Goal: Feedback & Contribution: Leave review/rating

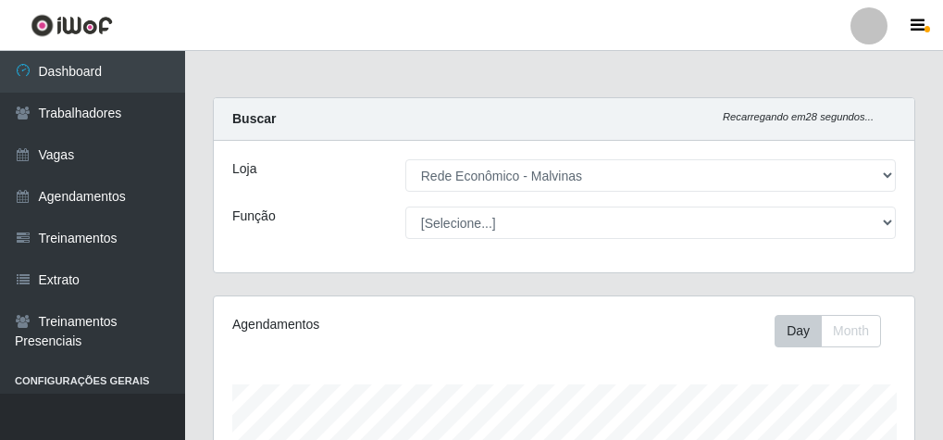
select select "194"
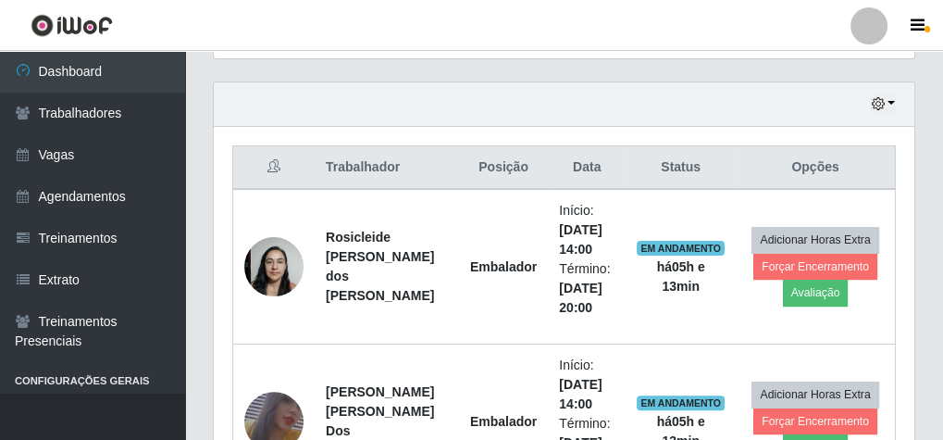
scroll to position [548, 0]
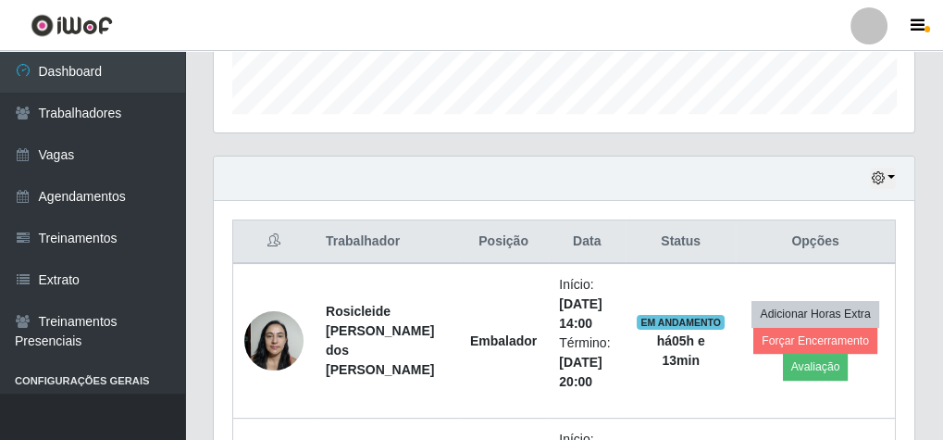
click at [896, 176] on div "Hoje 1 dia 3 dias 1 Semana Não encerrados" at bounding box center [564, 178] width 701 height 44
click at [889, 174] on button "button" at bounding box center [883, 178] width 26 height 21
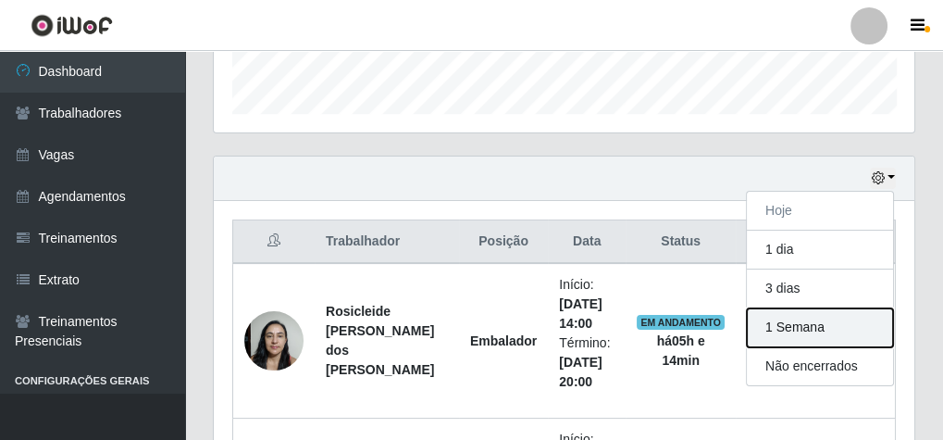
click at [840, 321] on button "1 Semana" at bounding box center [820, 327] width 146 height 39
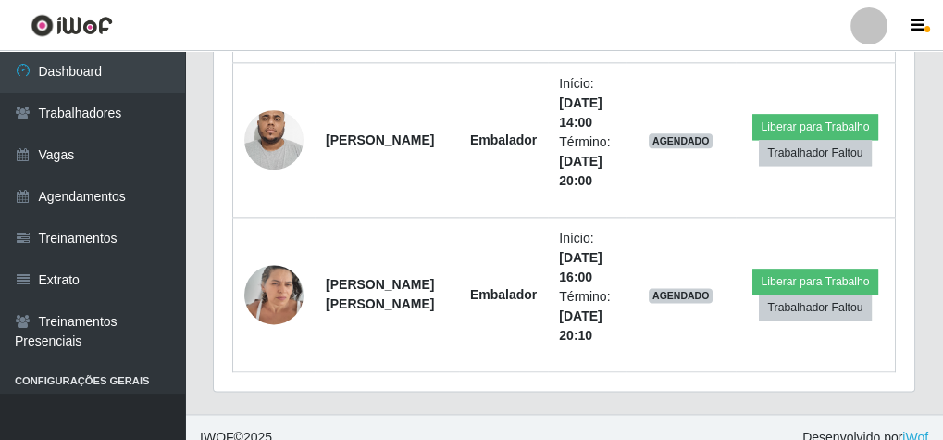
scroll to position [2769, 0]
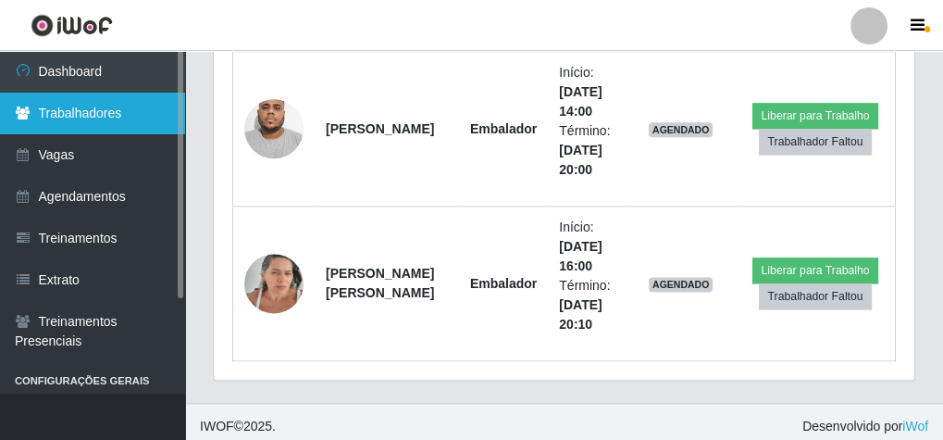
click at [121, 116] on link "Trabalhadores" at bounding box center [92, 114] width 185 height 42
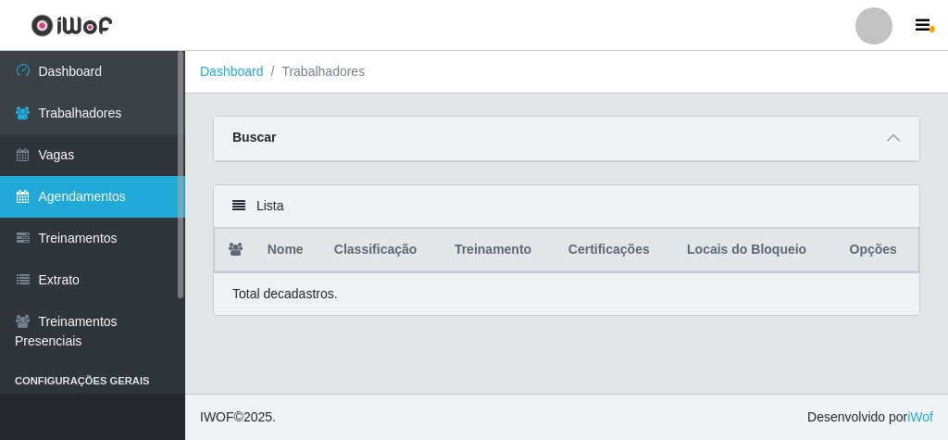
click at [128, 201] on link "Agendamentos" at bounding box center [92, 197] width 185 height 42
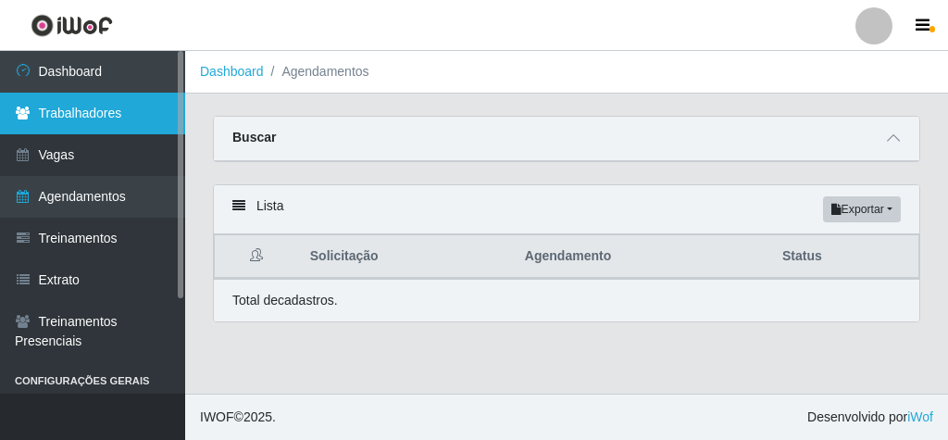
click at [143, 120] on link "Trabalhadores" at bounding box center [92, 114] width 185 height 42
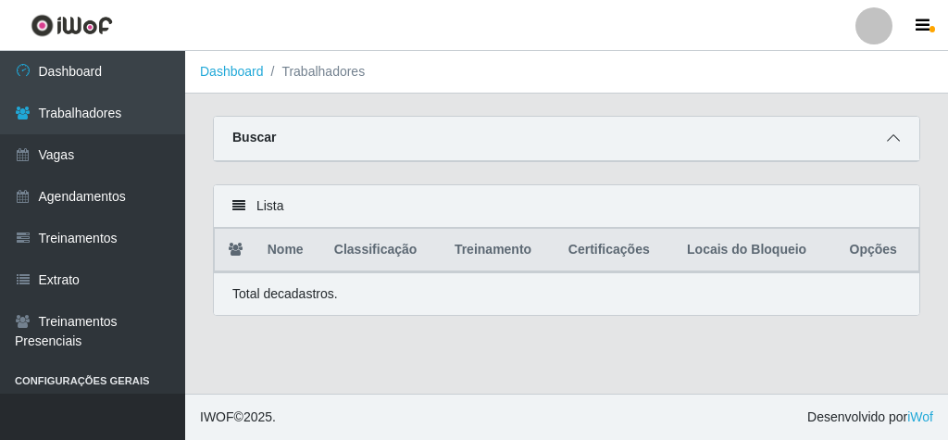
click at [887, 133] on icon at bounding box center [893, 137] width 13 height 13
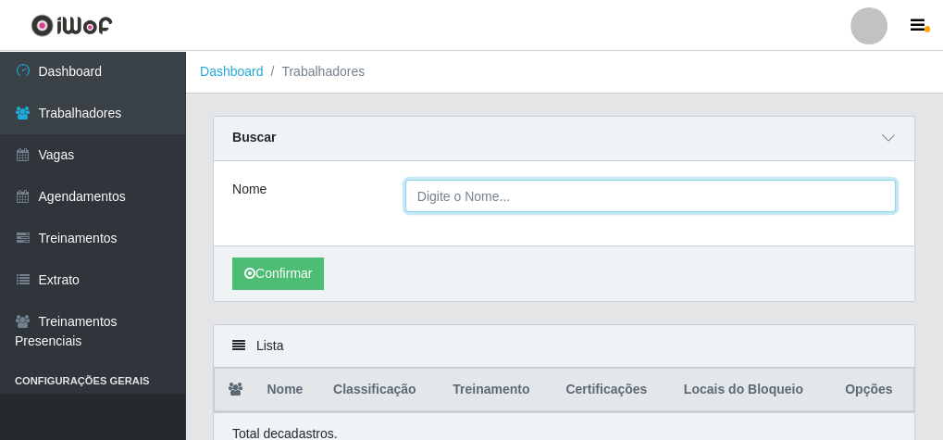
click at [517, 197] on input "Nome" at bounding box center [650, 196] width 491 height 32
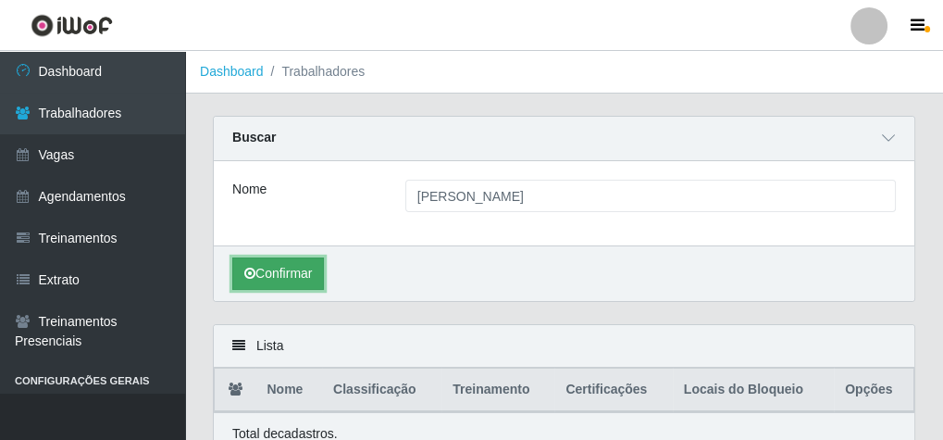
click at [255, 279] on button "Confirmar" at bounding box center [278, 273] width 92 height 32
click at [296, 272] on button "Confirmar" at bounding box center [278, 273] width 92 height 32
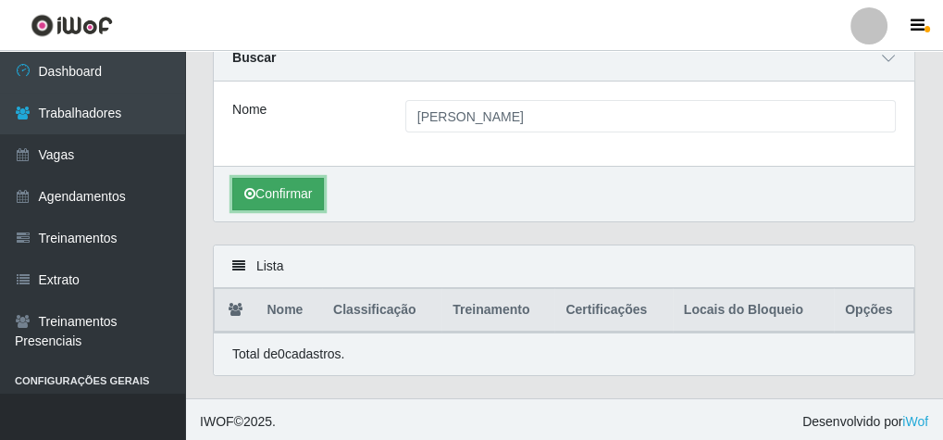
scroll to position [81, 0]
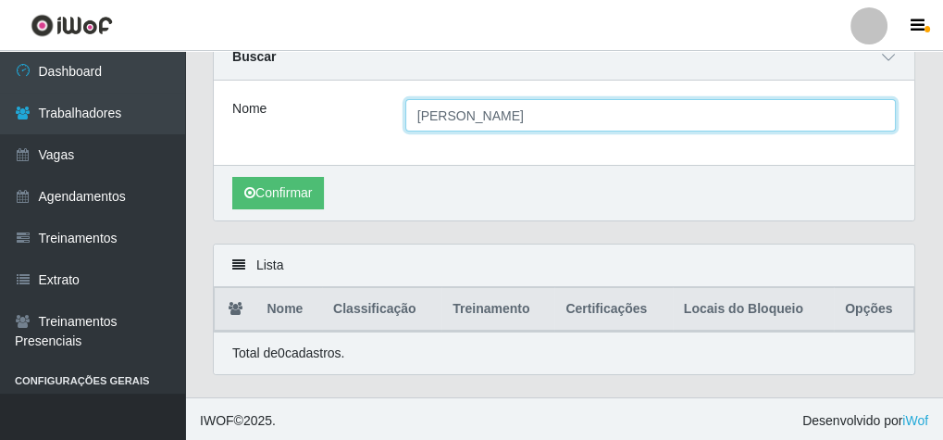
click at [460, 114] on input "ISABELE MAYARA" at bounding box center [650, 115] width 491 height 32
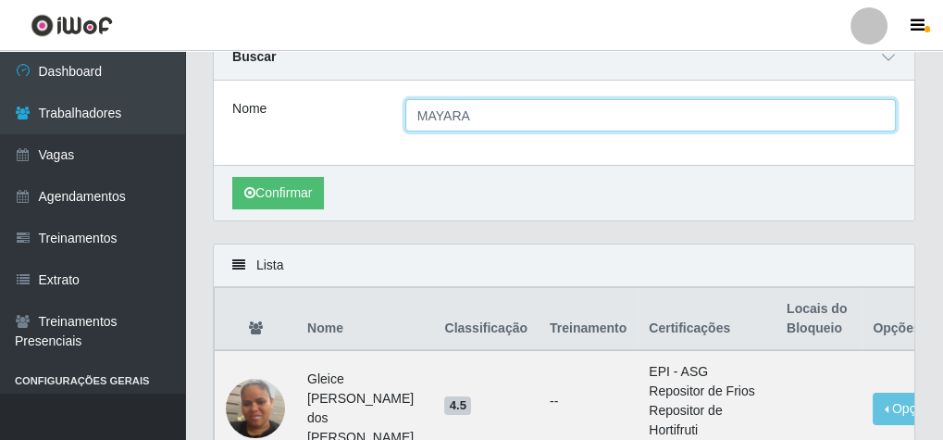
type input "MAYARA"
click at [232, 177] on button "Confirmar" at bounding box center [278, 193] width 92 height 32
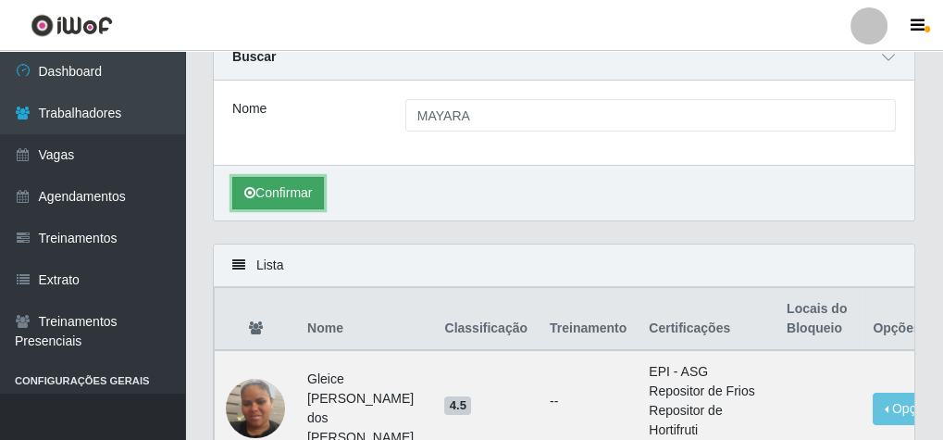
click at [256, 189] on button "Confirmar" at bounding box center [278, 193] width 92 height 32
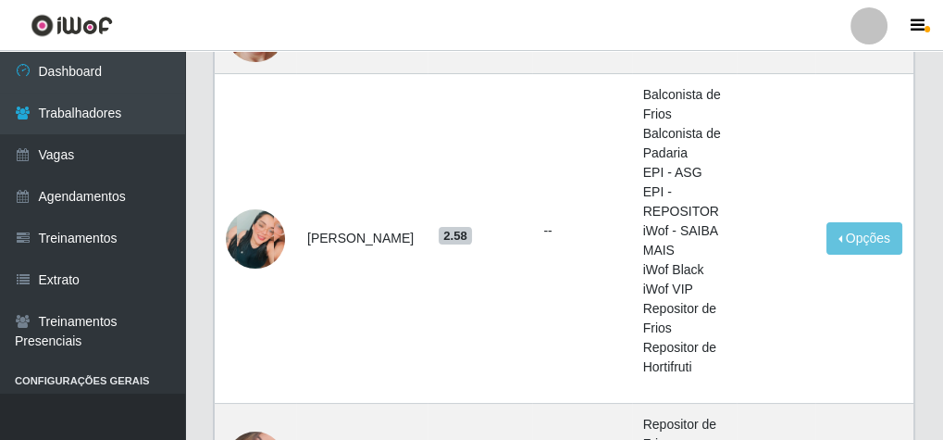
scroll to position [516, 0]
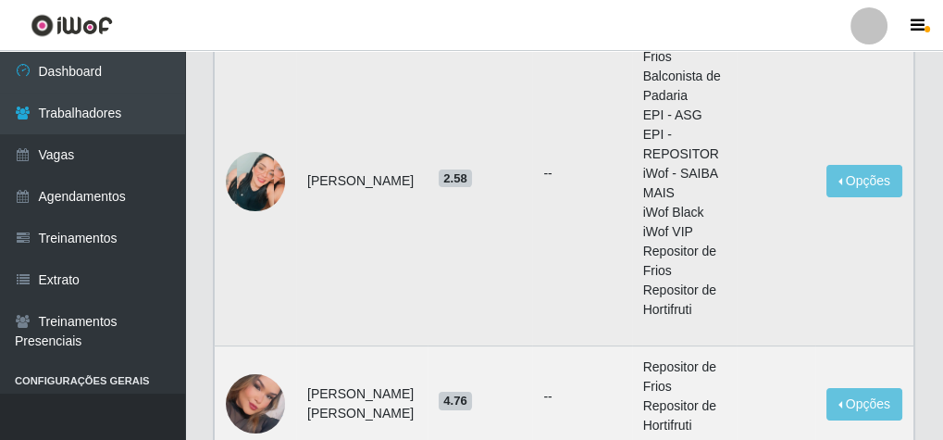
click at [268, 152] on img at bounding box center [255, 181] width 59 height 59
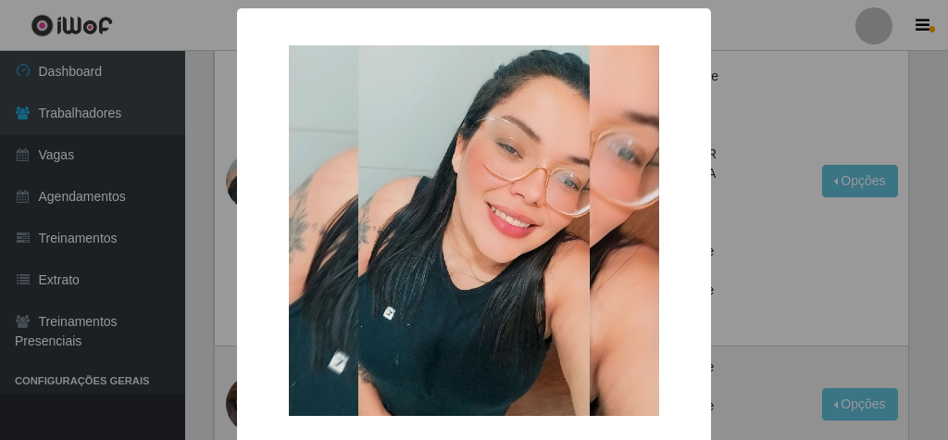
click at [867, 118] on div "× OK Cancel" at bounding box center [474, 220] width 948 height 440
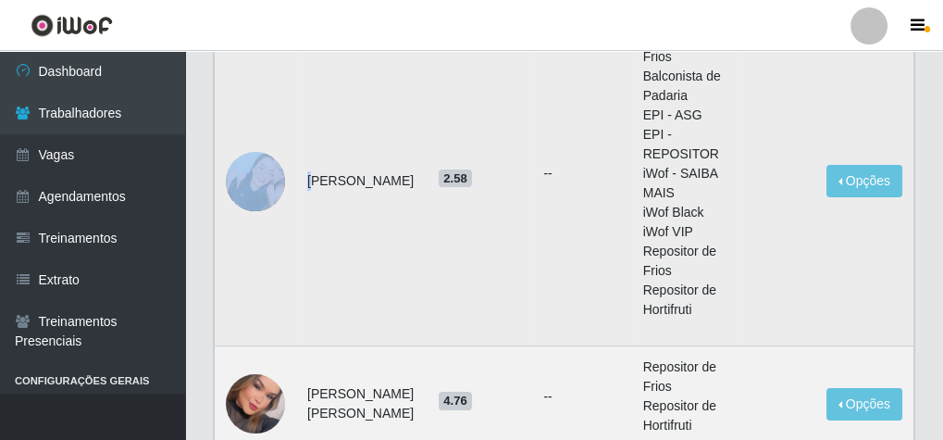
drag, startPoint x: 308, startPoint y: 133, endPoint x: 296, endPoint y: 118, distance: 19.1
click at [293, 131] on tr "Izabel Mayara Dos Santos Silva 2.58 -- Balconista de Frios Balconista de Padari…" at bounding box center [565, 182] width 700 height 330
click at [352, 107] on td "[PERSON_NAME]" at bounding box center [361, 182] width 131 height 330
drag, startPoint x: 309, startPoint y: 131, endPoint x: 389, endPoint y: 179, distance: 93.0
click at [389, 179] on td "[PERSON_NAME]" at bounding box center [361, 182] width 131 height 330
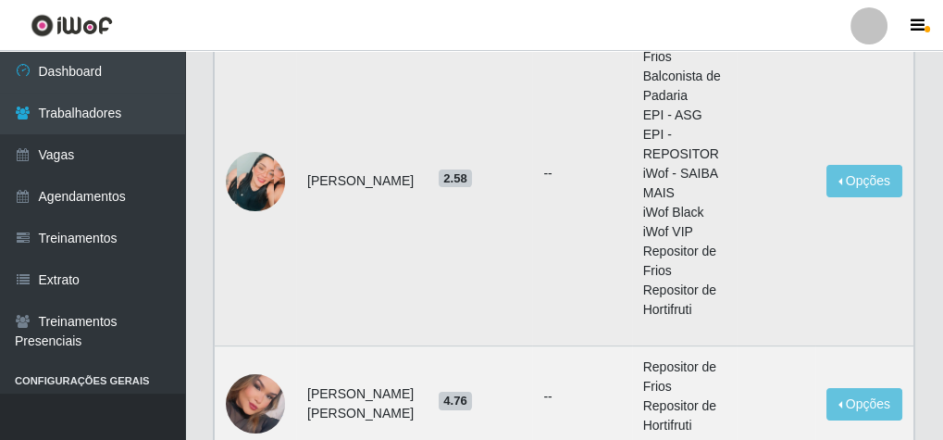
click at [305, 113] on td "[PERSON_NAME]" at bounding box center [361, 182] width 131 height 330
drag, startPoint x: 302, startPoint y: 130, endPoint x: 343, endPoint y: 173, distance: 60.2
click at [343, 173] on td "[PERSON_NAME]" at bounding box center [361, 182] width 131 height 330
copy td "[PERSON_NAME]"
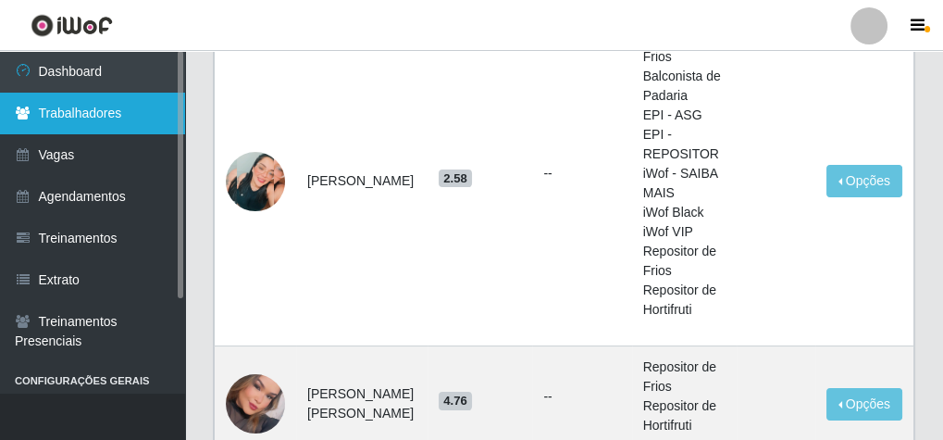
click at [137, 122] on link "Trabalhadores" at bounding box center [92, 114] width 185 height 42
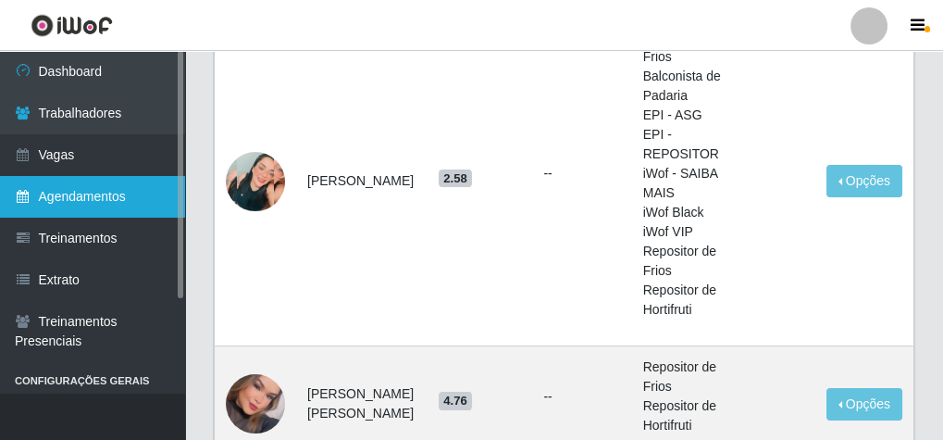
click at [91, 196] on link "Agendamentos" at bounding box center [92, 197] width 185 height 42
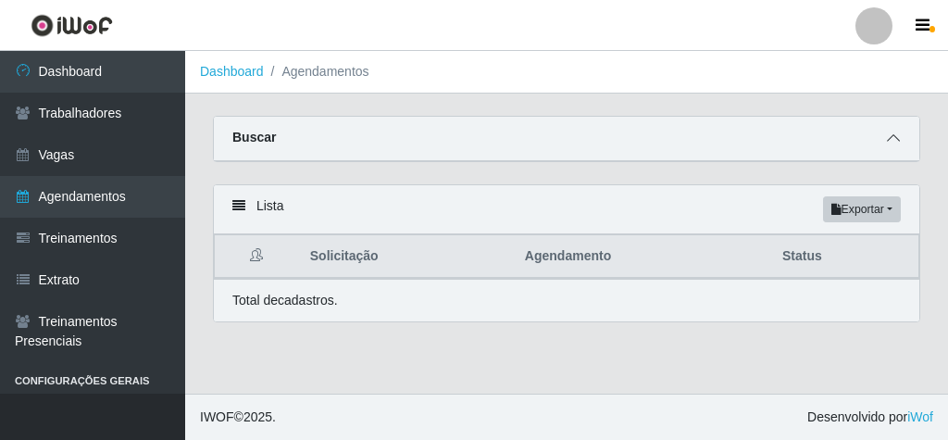
click at [882, 140] on span at bounding box center [893, 138] width 22 height 21
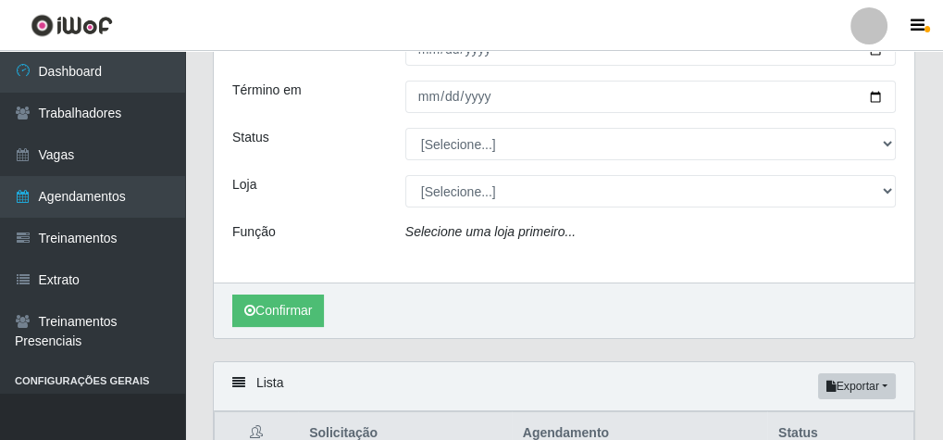
scroll to position [148, 0]
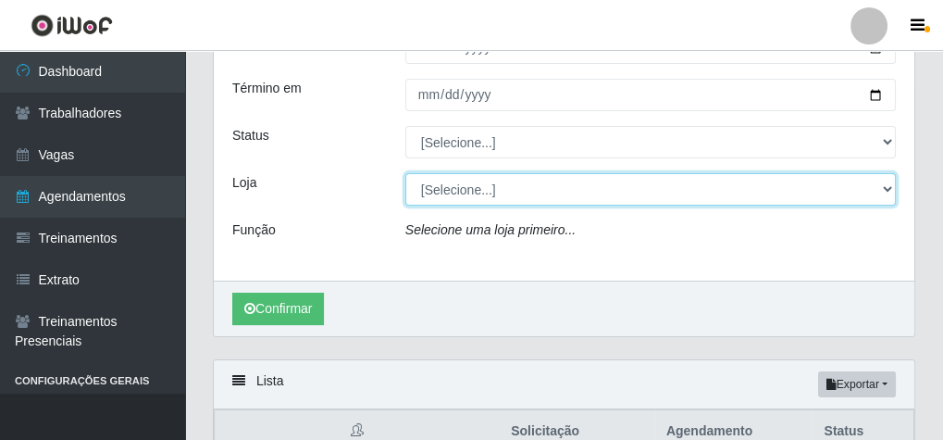
click at [439, 193] on select "[Selecione...] Rede Econômico - Malvinas Rede Econômico - Prata" at bounding box center [650, 189] width 491 height 32
select select "194"
click at [405, 173] on select "[Selecione...] Rede Econômico - Malvinas Rede Econômico - Prata" at bounding box center [650, 189] width 491 height 32
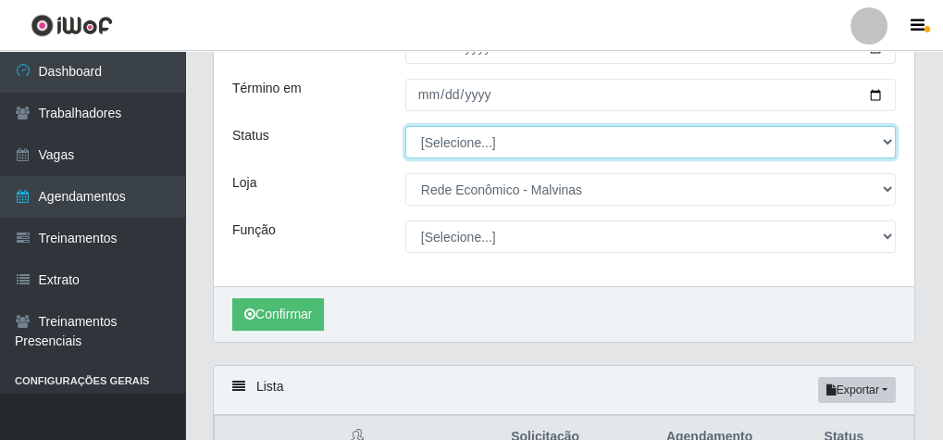
click at [477, 144] on select "[Selecione...] AGENDADO AGUARDANDO LIBERAR EM ANDAMENTO EM REVISÃO FINALIZADO C…" at bounding box center [650, 142] width 491 height 32
select select "FINALIZADO"
click at [405, 126] on select "[Selecione...] AGENDADO AGUARDANDO LIBERAR EM ANDAMENTO EM REVISÃO FINALIZADO C…" at bounding box center [650, 142] width 491 height 32
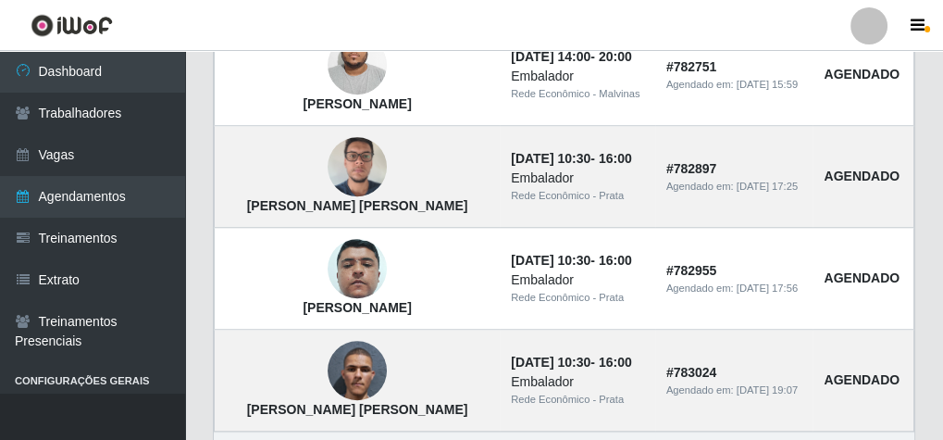
scroll to position [1849, 0]
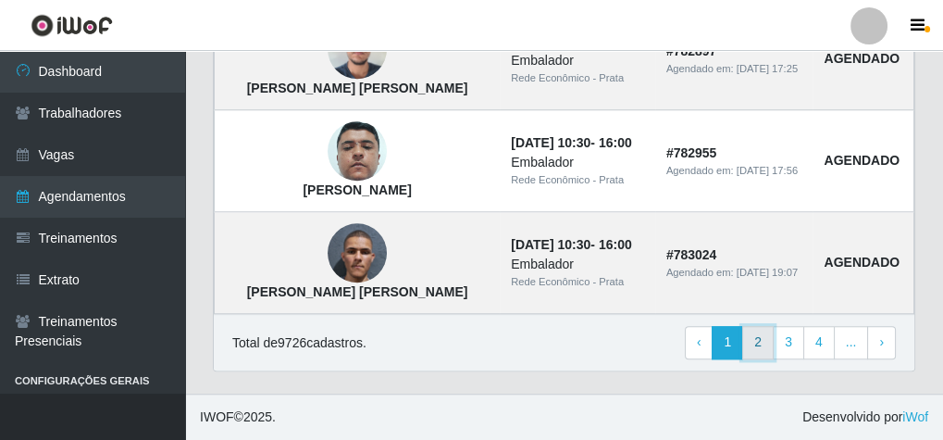
click at [762, 355] on link "2" at bounding box center [757, 342] width 31 height 33
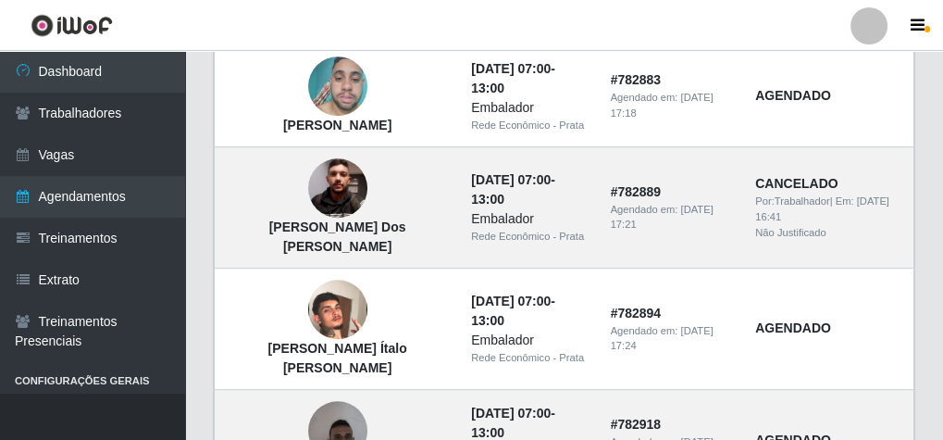
scroll to position [1522, 0]
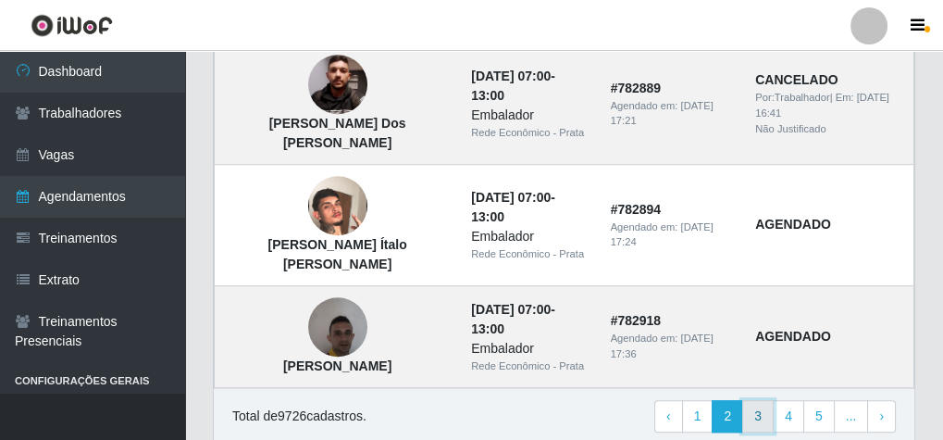
click at [771, 400] on link "3" at bounding box center [757, 416] width 31 height 33
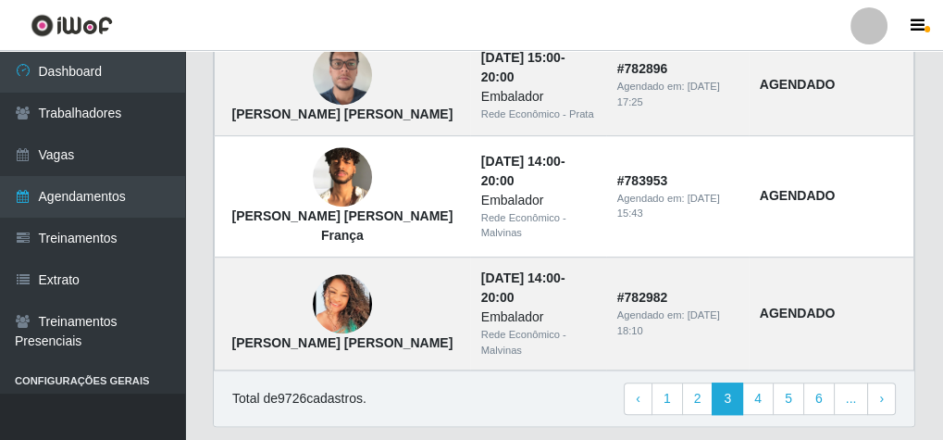
scroll to position [1619, 0]
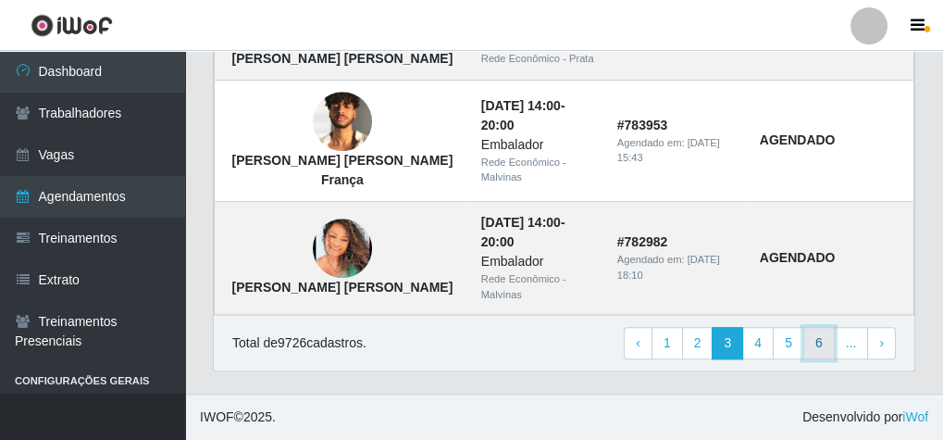
click at [821, 345] on link "6" at bounding box center [818, 343] width 31 height 33
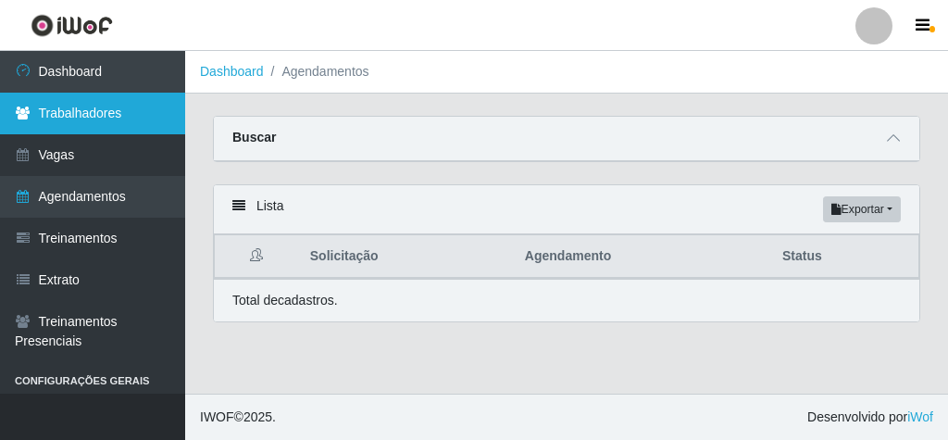
click at [99, 108] on link "Trabalhadores" at bounding box center [92, 114] width 185 height 42
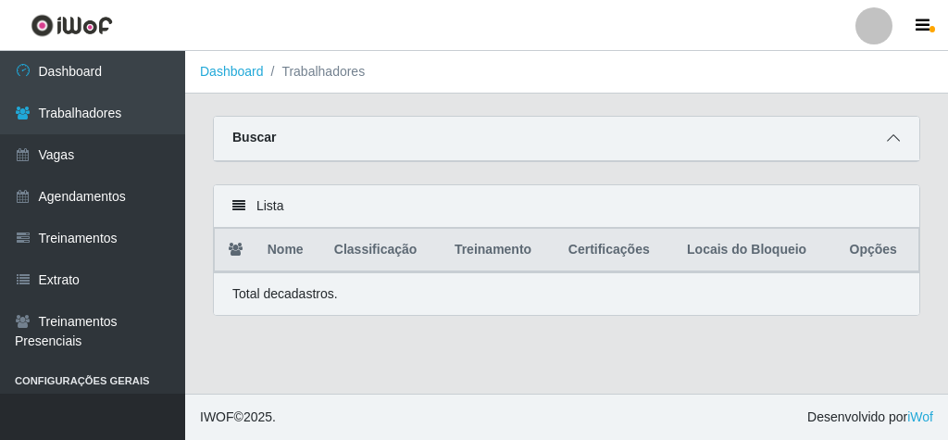
click at [895, 146] on span at bounding box center [893, 138] width 22 height 21
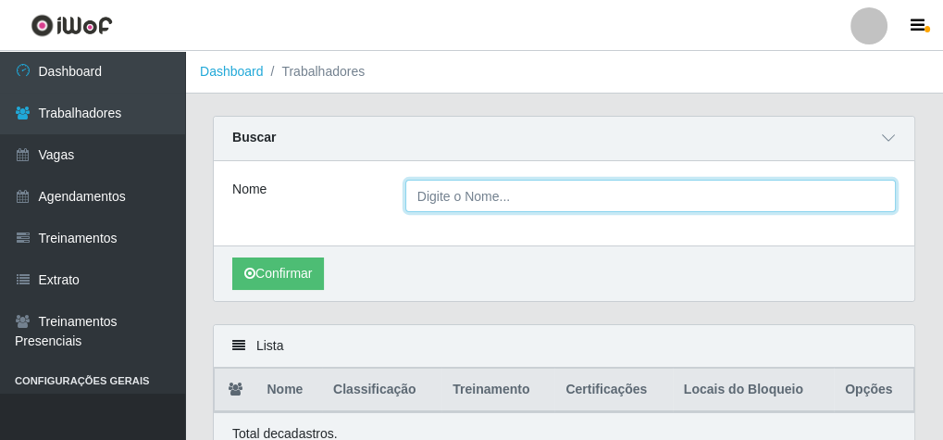
click at [415, 193] on input "Nome" at bounding box center [650, 196] width 491 height 32
paste input "[PERSON_NAME]"
type input "[PERSON_NAME]"
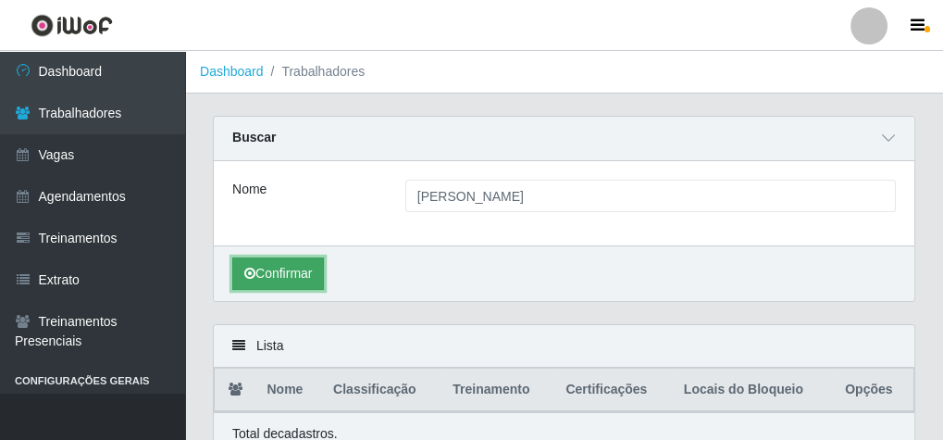
click at [311, 271] on button "Confirmar" at bounding box center [278, 273] width 92 height 32
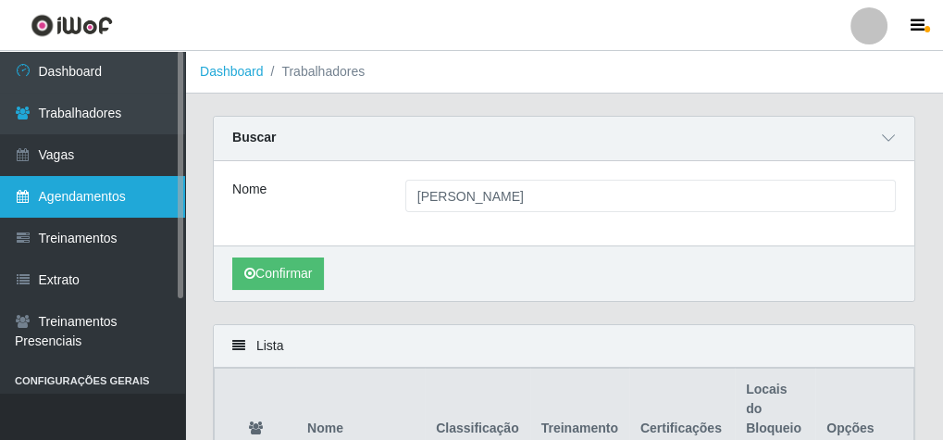
click at [107, 194] on link "Agendamentos" at bounding box center [92, 197] width 185 height 42
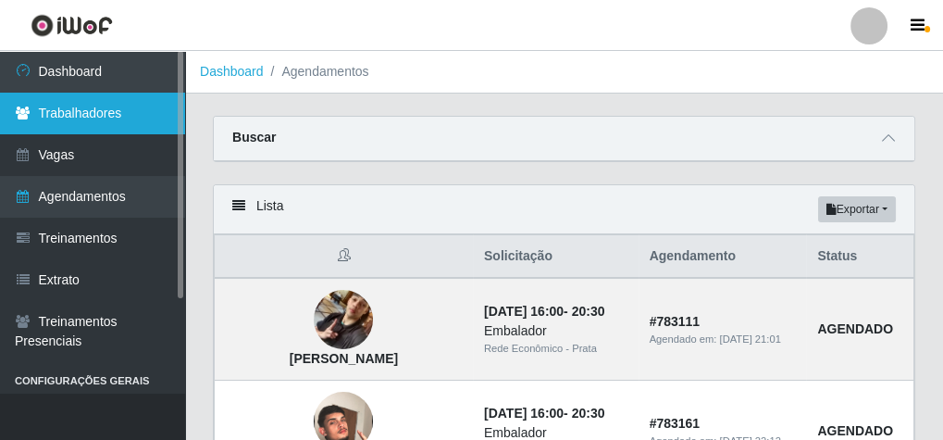
click at [128, 106] on link "Trabalhadores" at bounding box center [92, 114] width 185 height 42
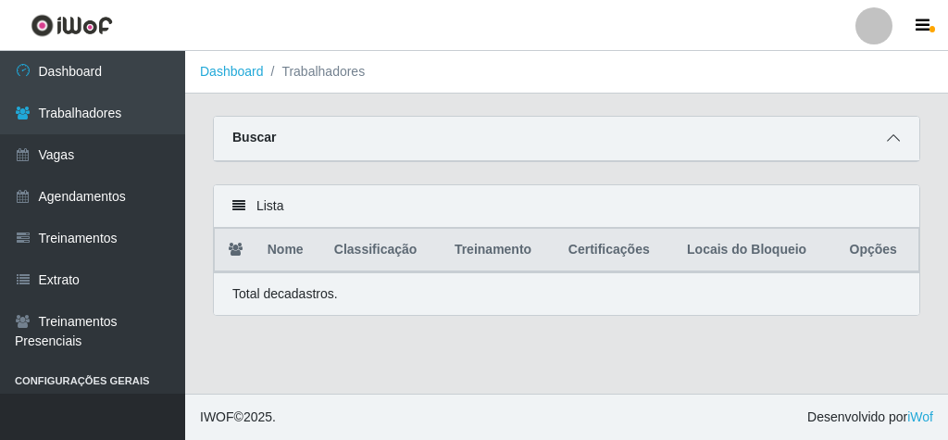
click at [887, 138] on icon at bounding box center [893, 137] width 13 height 13
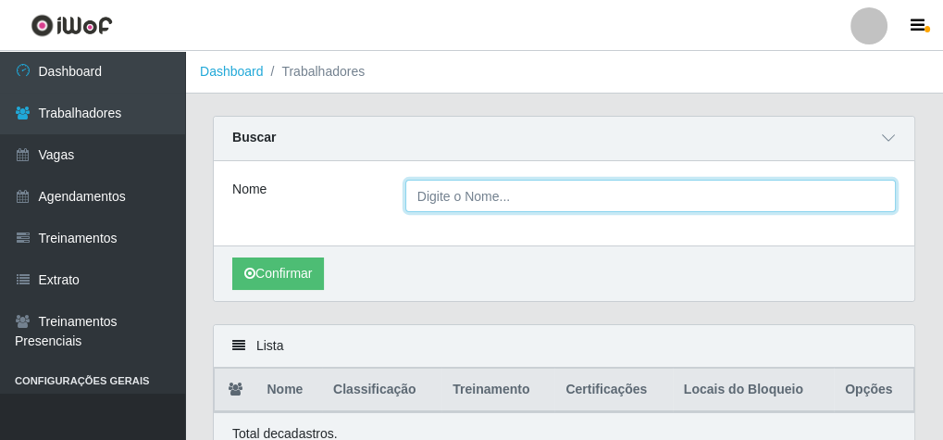
click at [442, 202] on input "Nome" at bounding box center [650, 196] width 491 height 32
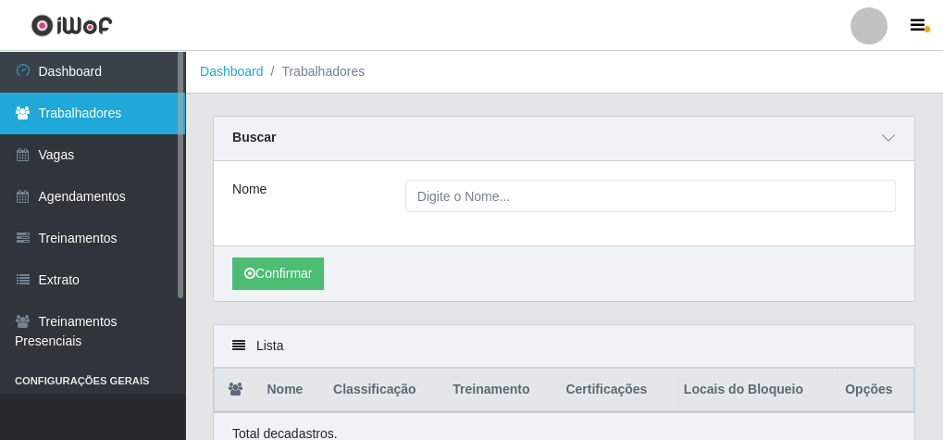
click at [115, 102] on link "Trabalhadores" at bounding box center [92, 114] width 185 height 42
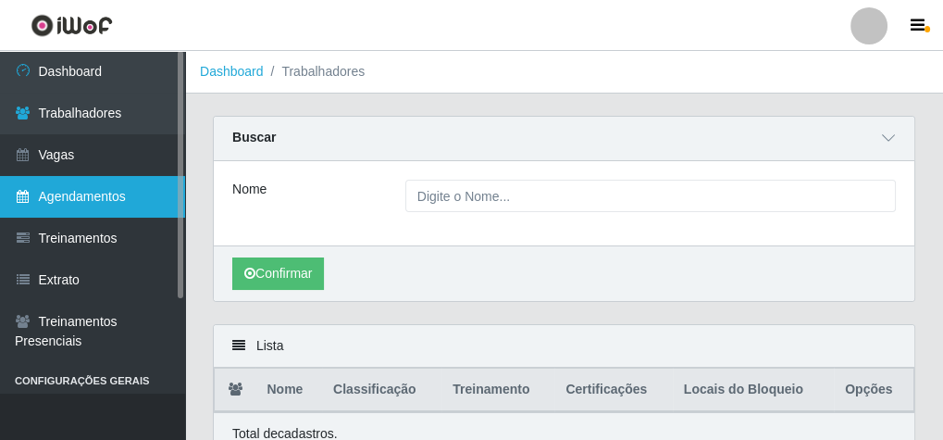
click at [93, 197] on link "Agendamentos" at bounding box center [92, 197] width 185 height 42
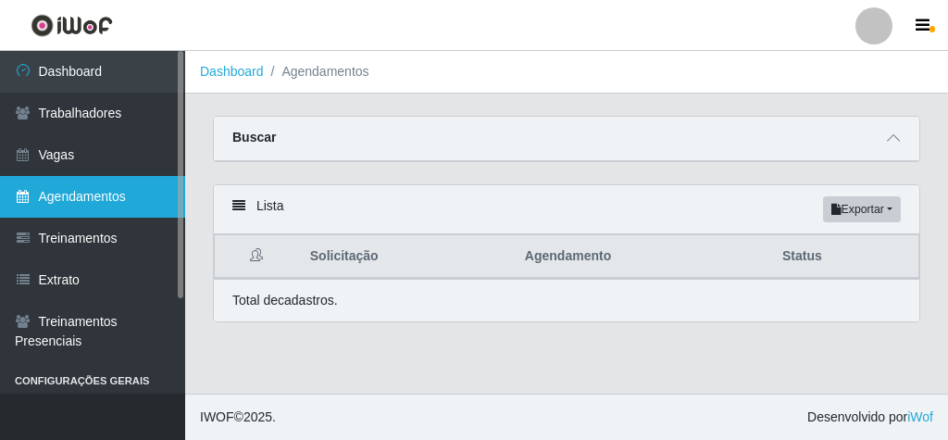
click at [93, 197] on link "Agendamentos" at bounding box center [92, 197] width 185 height 42
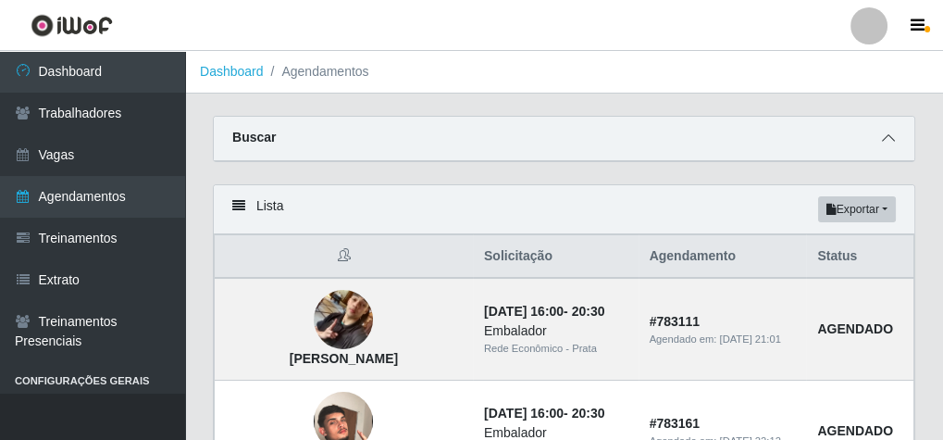
click at [897, 137] on span at bounding box center [888, 138] width 22 height 21
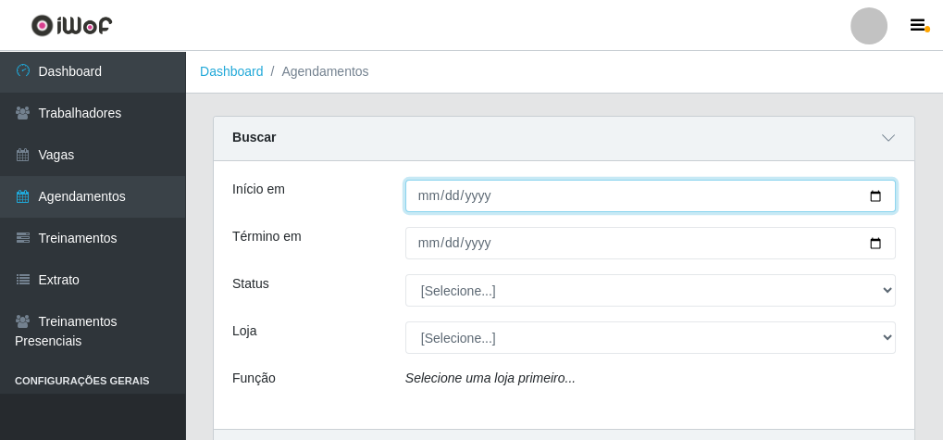
click at [425, 194] on input "Início em" at bounding box center [650, 196] width 491 height 32
type input "[DATE]"
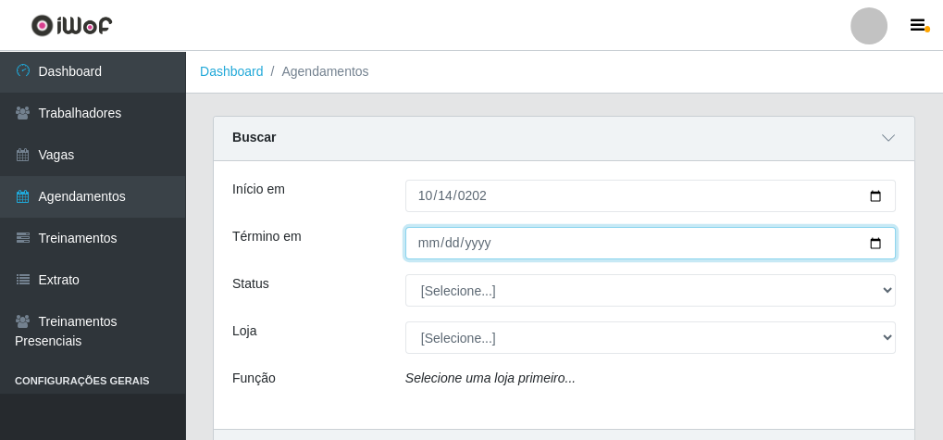
click at [433, 249] on input "Término em" at bounding box center [650, 243] width 491 height 32
type input "[DATE]"
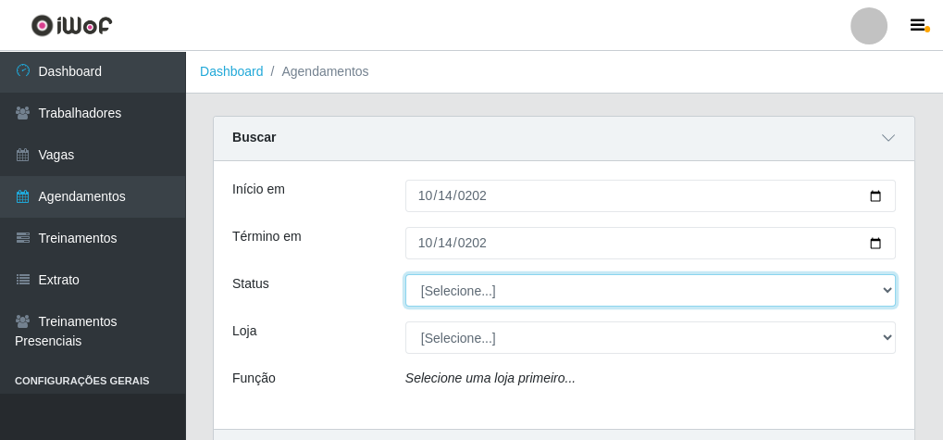
click at [434, 298] on select "[Selecione...] AGENDADO AGUARDANDO LIBERAR EM ANDAMENTO EM REVISÃO FINALIZADO C…" at bounding box center [650, 290] width 491 height 32
select select "FINALIZADO"
click at [405, 274] on select "[Selecione...] AGENDADO AGUARDANDO LIBERAR EM ANDAMENTO EM REVISÃO FINALIZADO C…" at bounding box center [650, 290] width 491 height 32
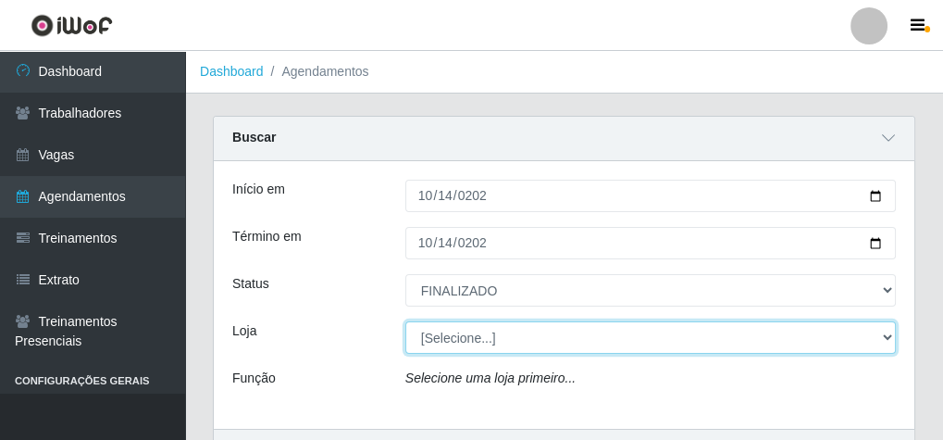
click at [447, 332] on select "[Selecione...] Rede Econômico - Malvinas Rede Econômico - Prata" at bounding box center [650, 337] width 491 height 32
select select "194"
click at [405, 321] on select "[Selecione...] Rede Econômico - Malvinas Rede Econômico - Prata" at bounding box center [650, 337] width 491 height 32
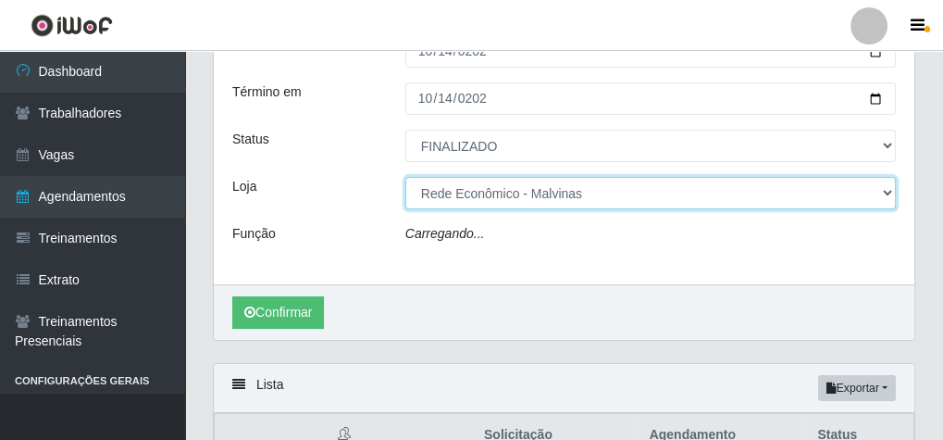
scroll to position [148, 0]
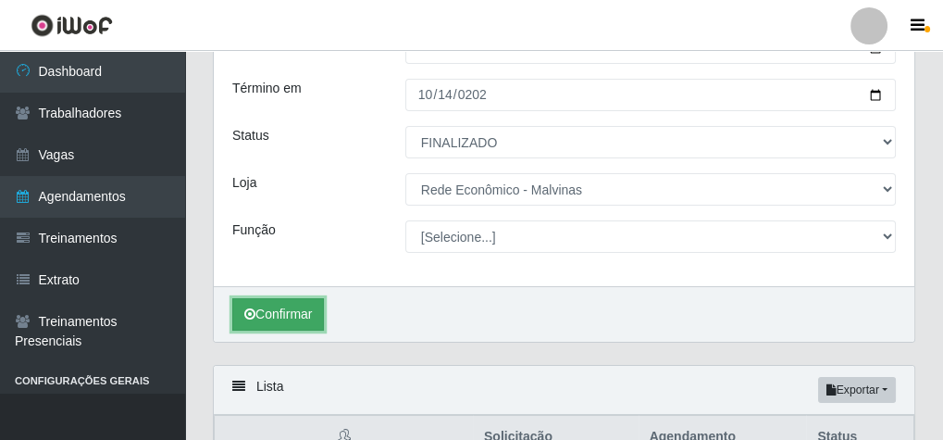
click at [304, 328] on button "Confirmar" at bounding box center [278, 314] width 92 height 32
click at [314, 315] on button "Confirmar" at bounding box center [278, 314] width 92 height 32
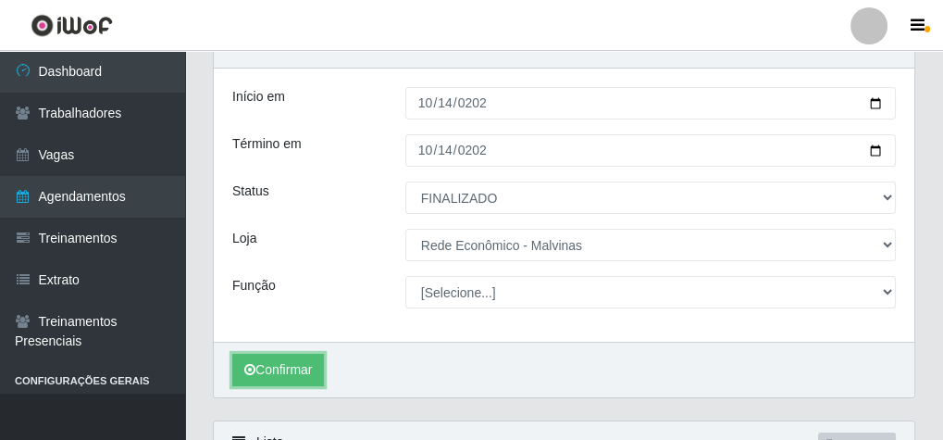
scroll to position [276, 0]
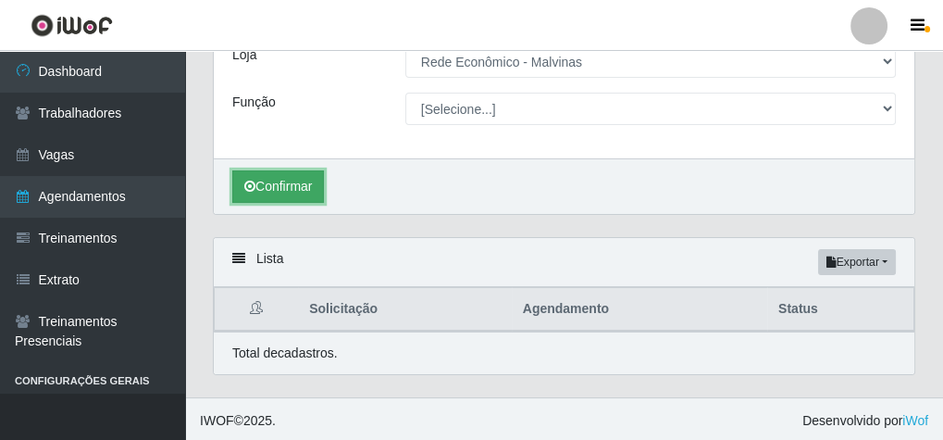
click at [279, 181] on button "Confirmar" at bounding box center [278, 186] width 92 height 32
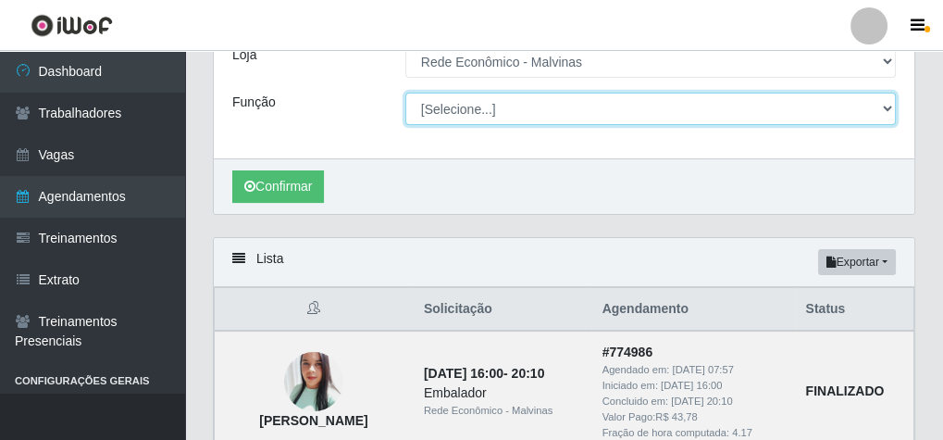
click at [467, 118] on select "[Selecione...] Embalador Embalador + Embalador ++ Operador de Caixa Operador de…" at bounding box center [650, 109] width 491 height 32
select select "1"
click at [405, 93] on select "[Selecione...] Embalador Embalador + Embalador ++ Operador de Caixa Operador de…" at bounding box center [650, 109] width 491 height 32
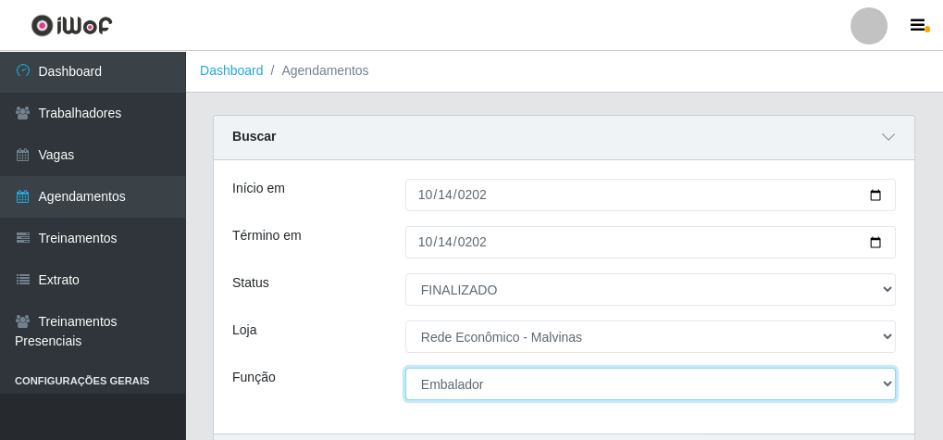
scroll to position [0, 0]
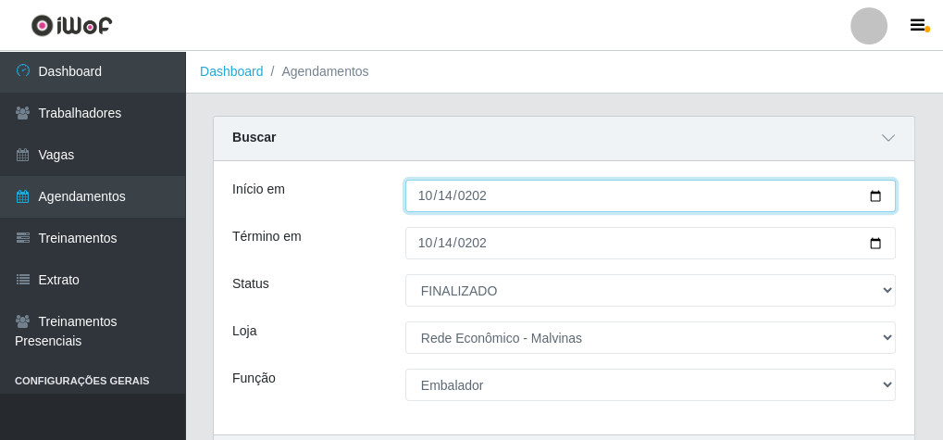
click at [426, 204] on input "[DATE]" at bounding box center [650, 196] width 491 height 32
type input "[DATE]"
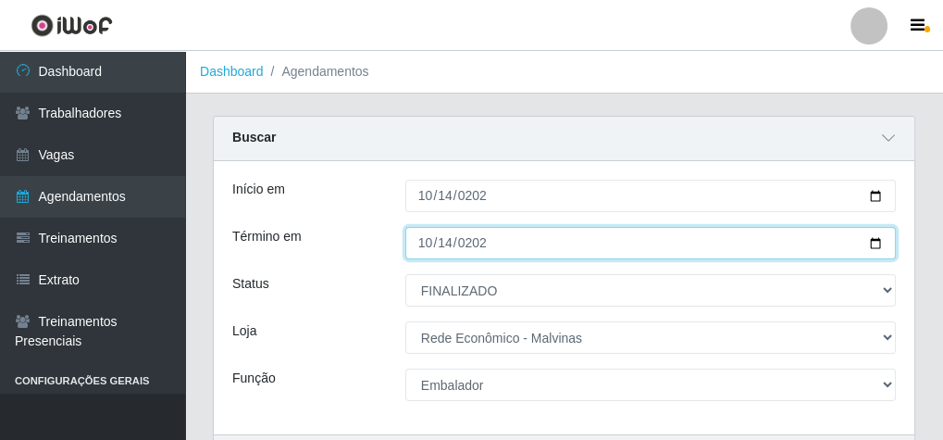
click at [421, 256] on input "[DATE]" at bounding box center [650, 243] width 491 height 32
type input "[DATE]"
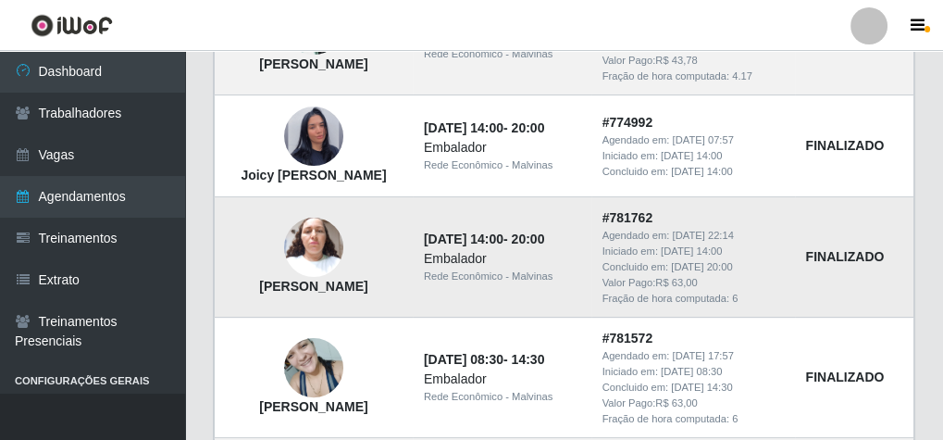
scroll to position [370, 0]
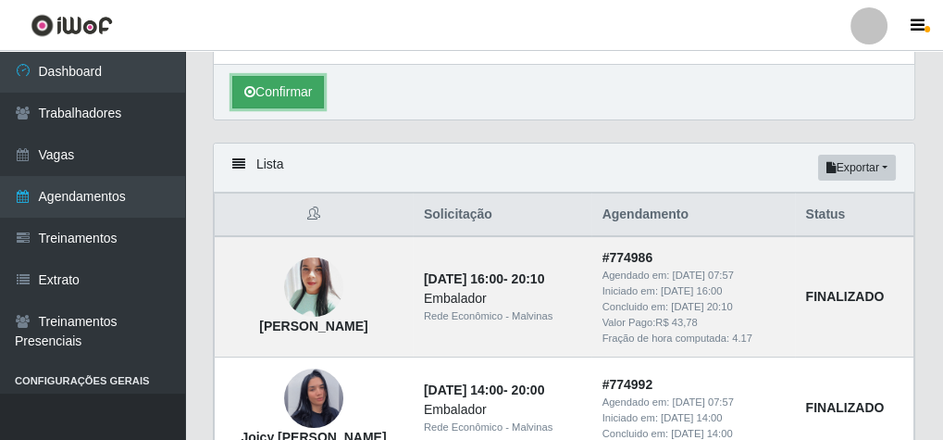
click at [299, 87] on button "Confirmar" at bounding box center [278, 92] width 92 height 32
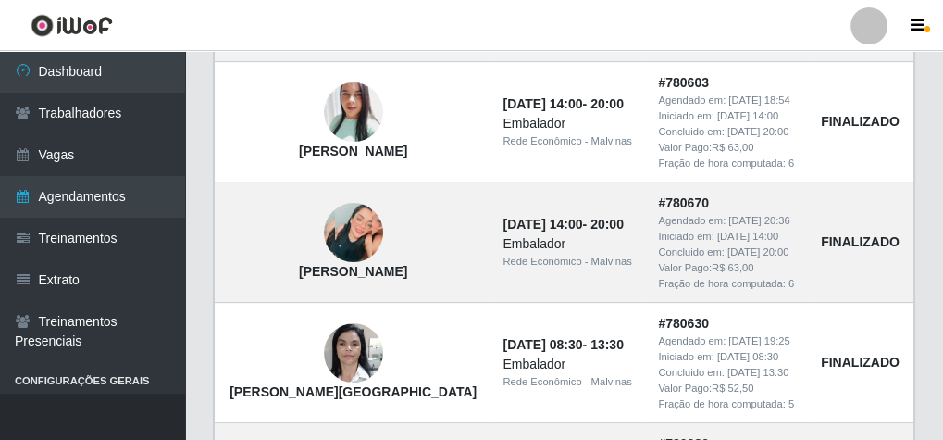
scroll to position [666, 0]
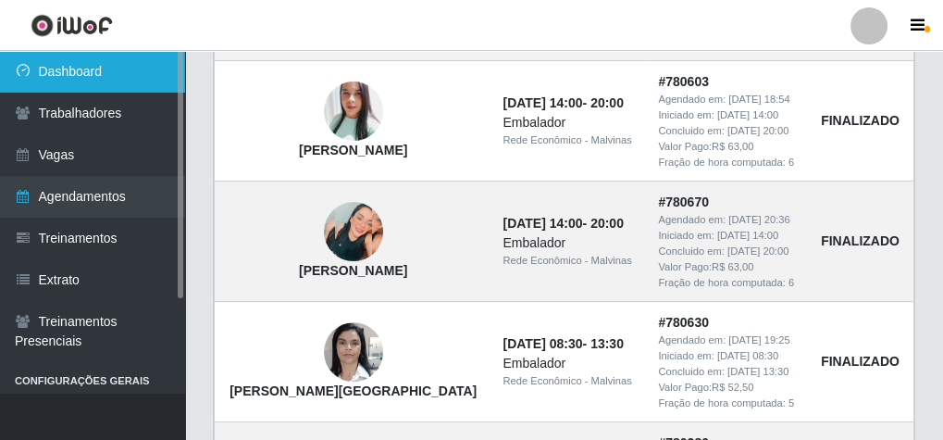
click at [90, 76] on link "Dashboard" at bounding box center [92, 72] width 185 height 42
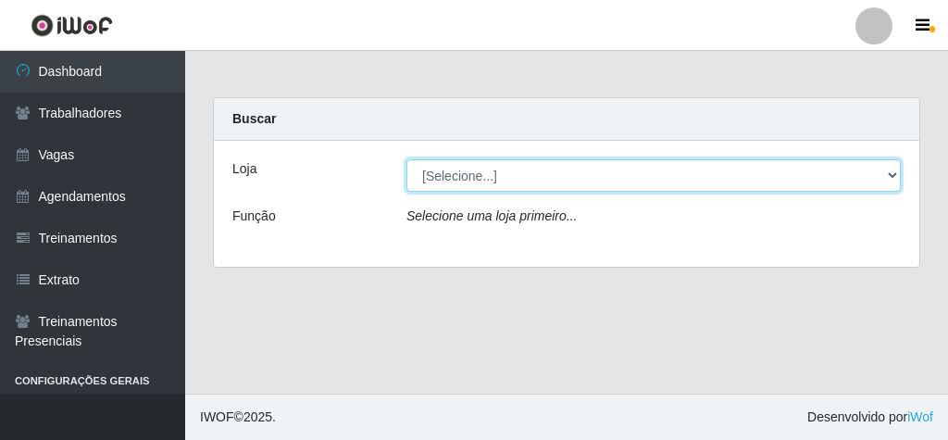
click at [548, 189] on select "[Selecione...] Rede Econômico - Malvinas Rede Econômico - Prata" at bounding box center [653, 175] width 494 height 32
select select "194"
click at [406, 159] on select "[Selecione...] Rede Econômico - Malvinas Rede Econômico - Prata" at bounding box center [653, 175] width 494 height 32
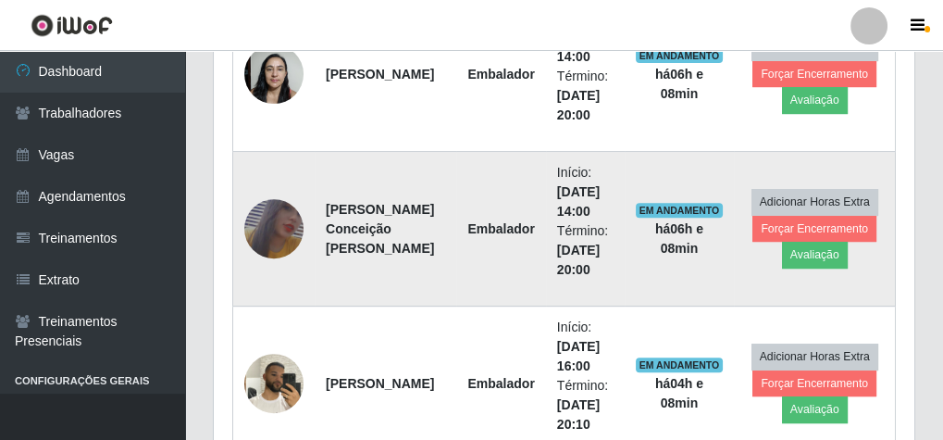
scroll to position [740, 0]
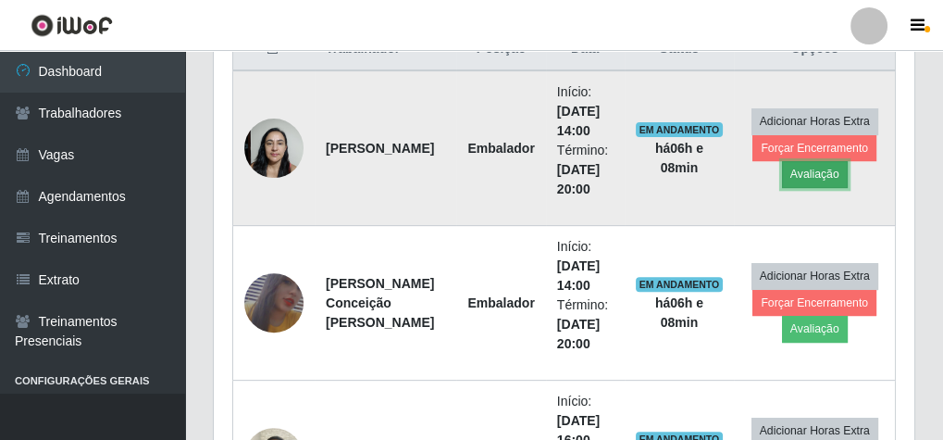
click at [828, 170] on button "Avaliação" at bounding box center [815, 174] width 66 height 26
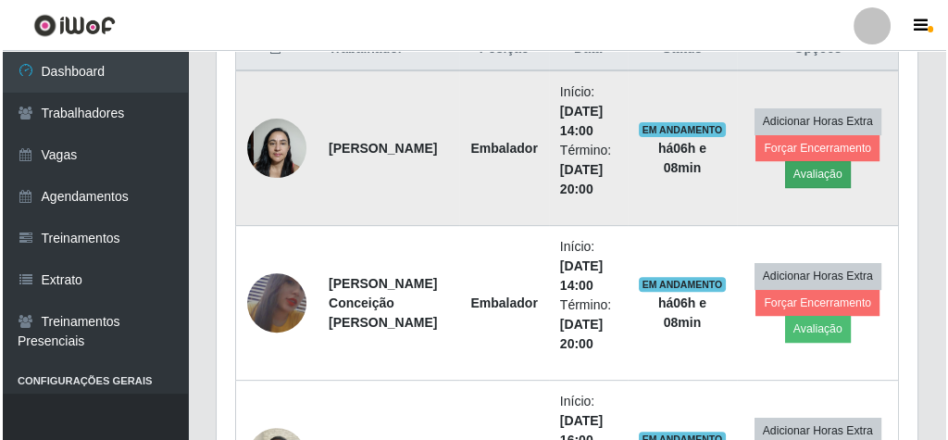
scroll to position [383, 694]
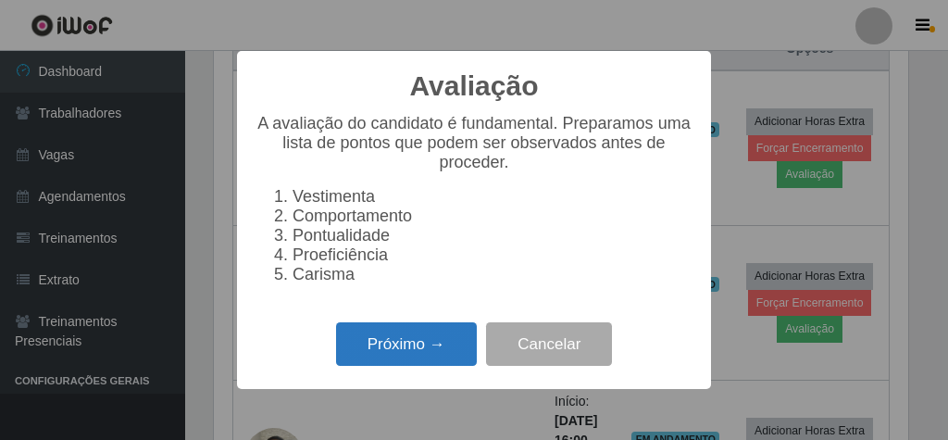
click at [396, 351] on button "Próximo →" at bounding box center [406, 344] width 141 height 44
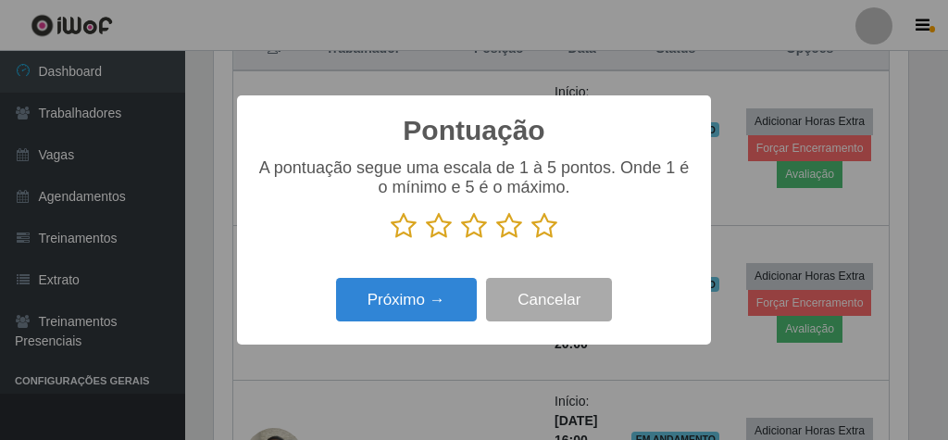
click at [541, 230] on icon at bounding box center [544, 226] width 26 height 28
click at [531, 240] on input "radio" at bounding box center [531, 240] width 0 height 0
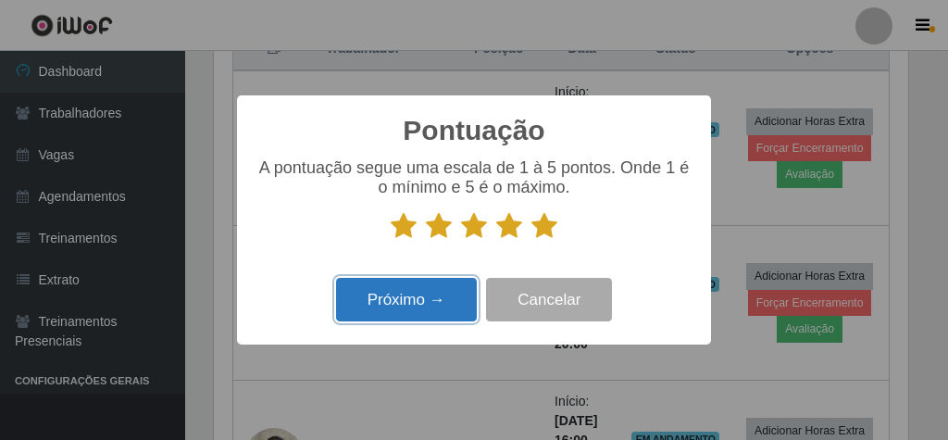
click at [451, 305] on button "Próximo →" at bounding box center [406, 300] width 141 height 44
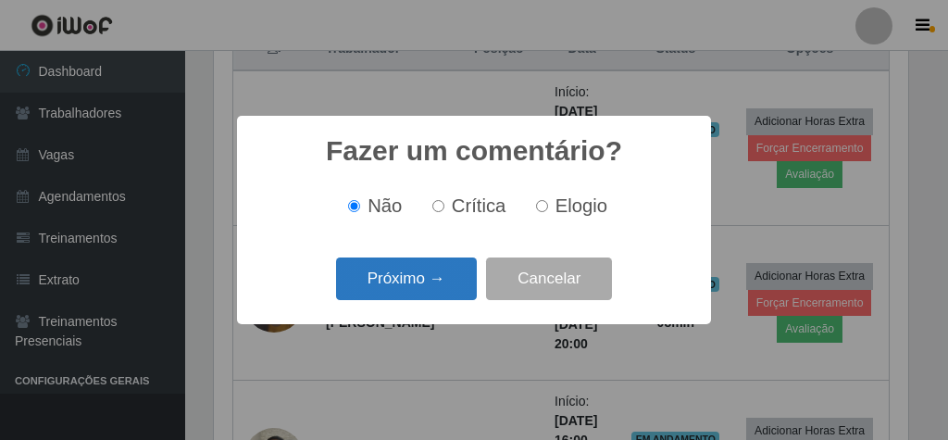
click at [454, 280] on button "Próximo →" at bounding box center [406, 279] width 141 height 44
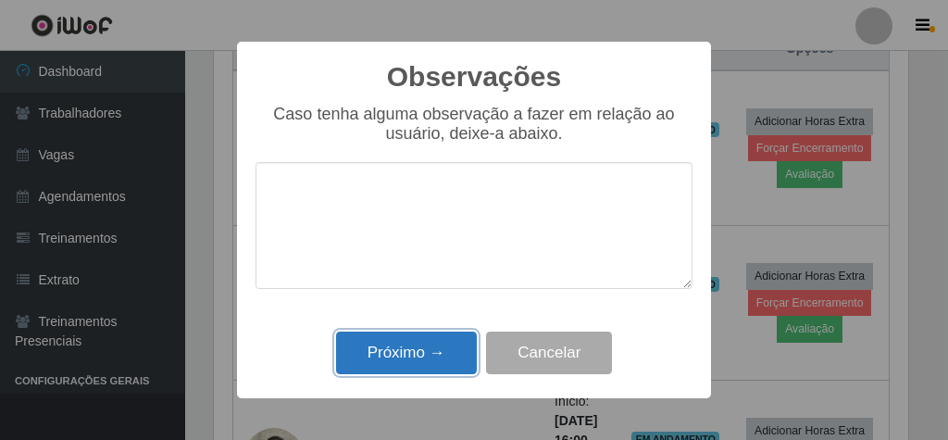
click at [365, 355] on button "Próximo →" at bounding box center [406, 353] width 141 height 44
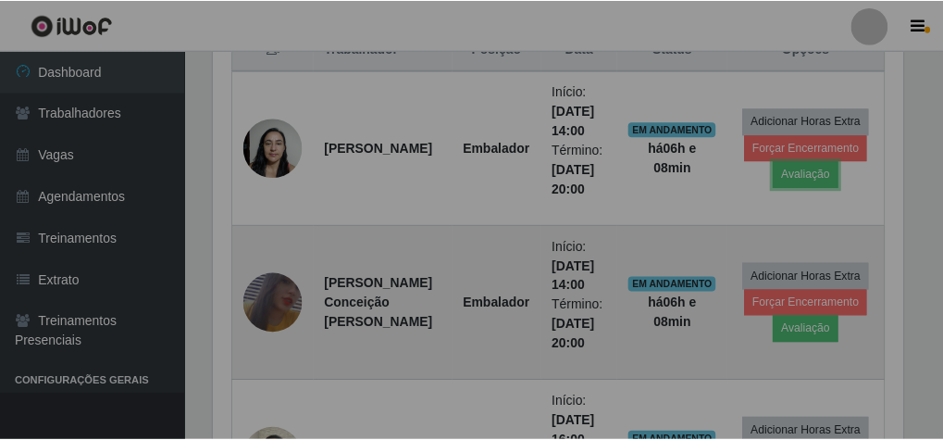
scroll to position [383, 701]
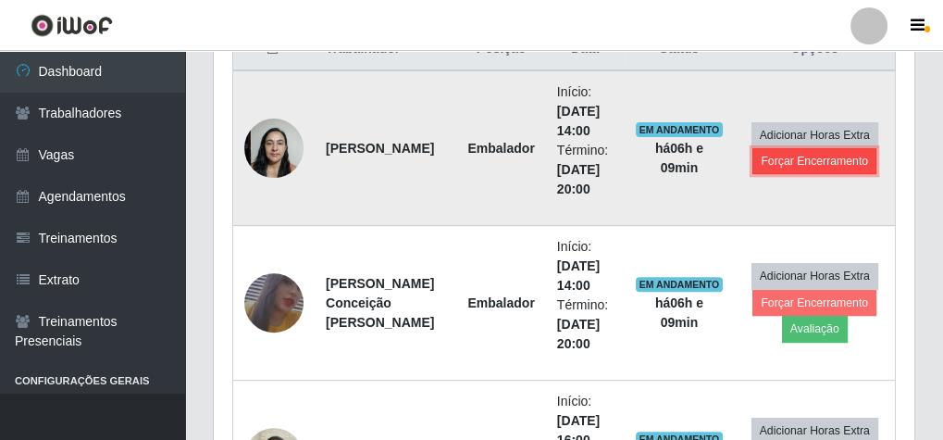
click at [808, 159] on button "Forçar Encerramento" at bounding box center [815, 161] width 124 height 26
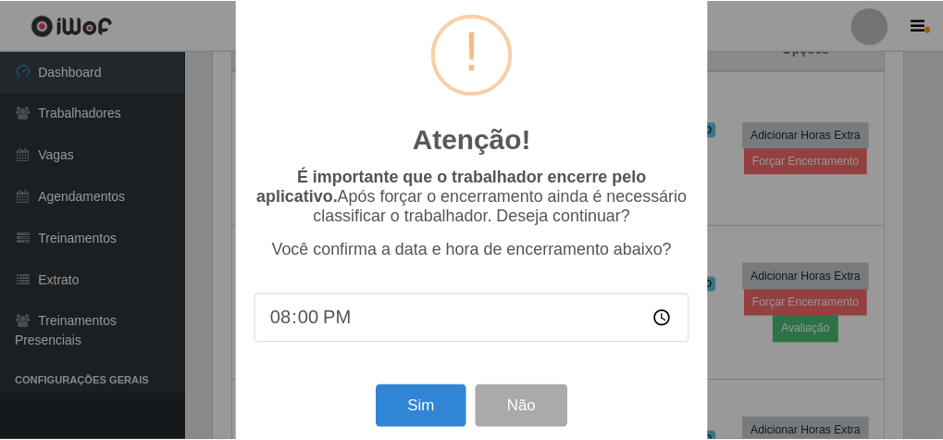
scroll to position [60, 0]
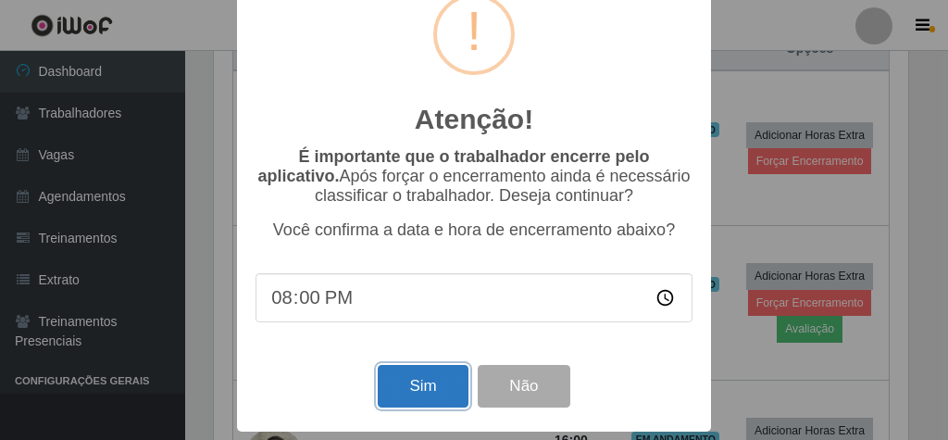
click at [409, 375] on button "Sim" at bounding box center [423, 387] width 90 height 44
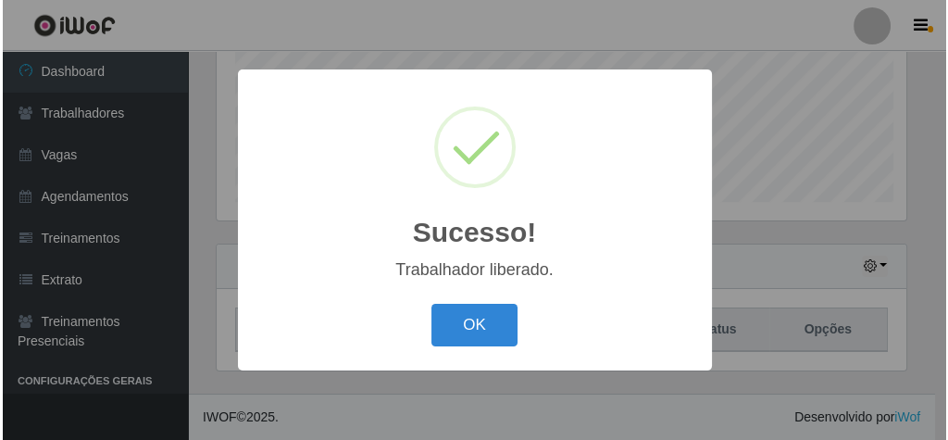
scroll to position [383, 694]
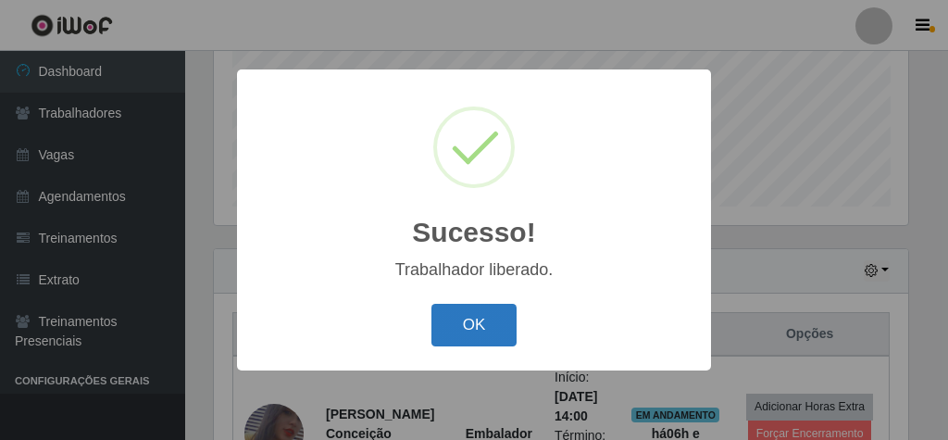
click at [488, 326] on button "OK" at bounding box center [474, 326] width 86 height 44
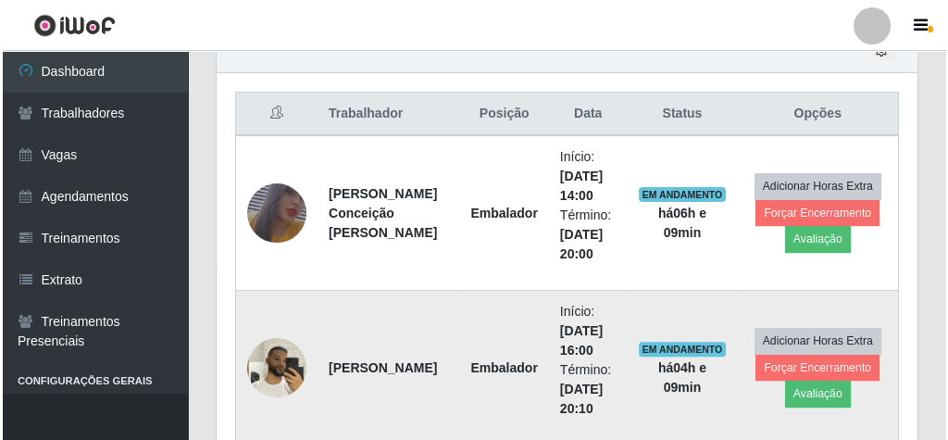
scroll to position [678, 0]
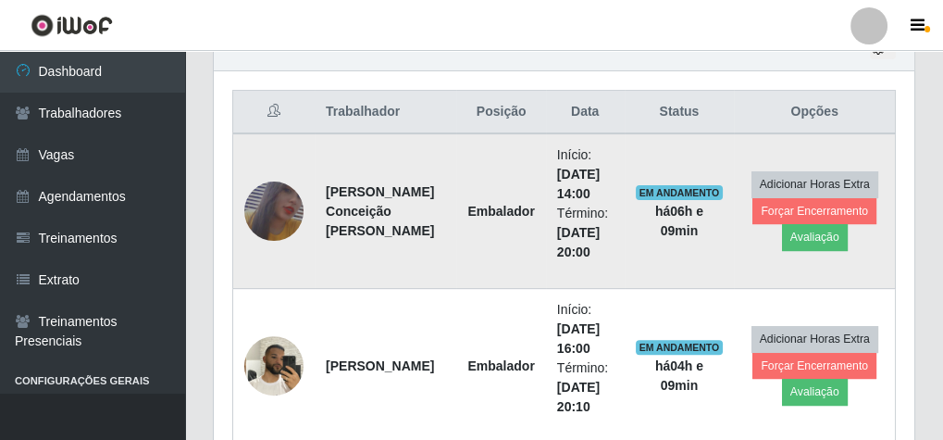
click at [280, 207] on img at bounding box center [273, 211] width 59 height 86
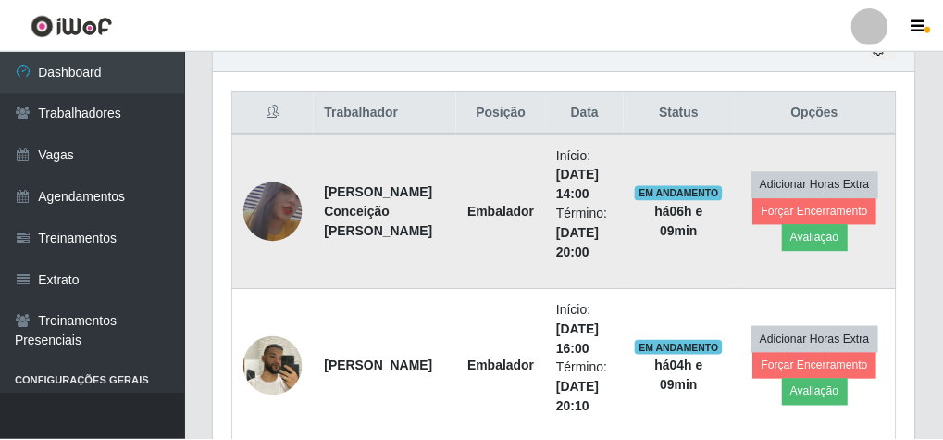
scroll to position [383, 694]
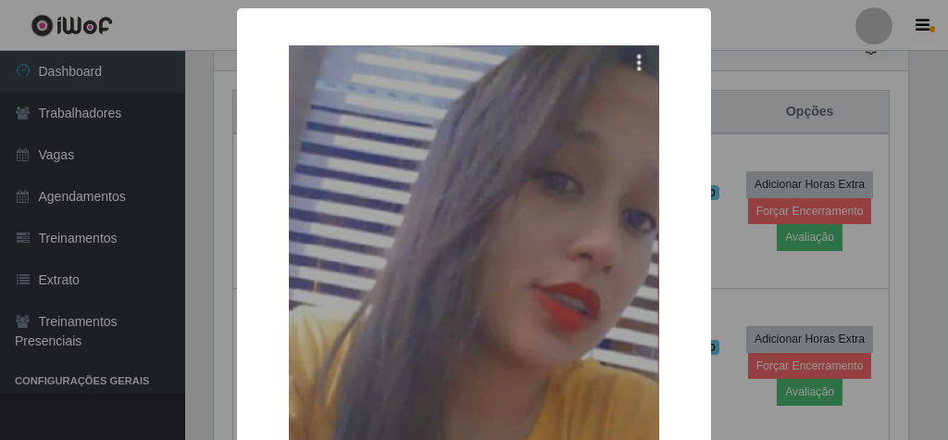
click at [834, 56] on div "× OK Cancel" at bounding box center [474, 220] width 948 height 440
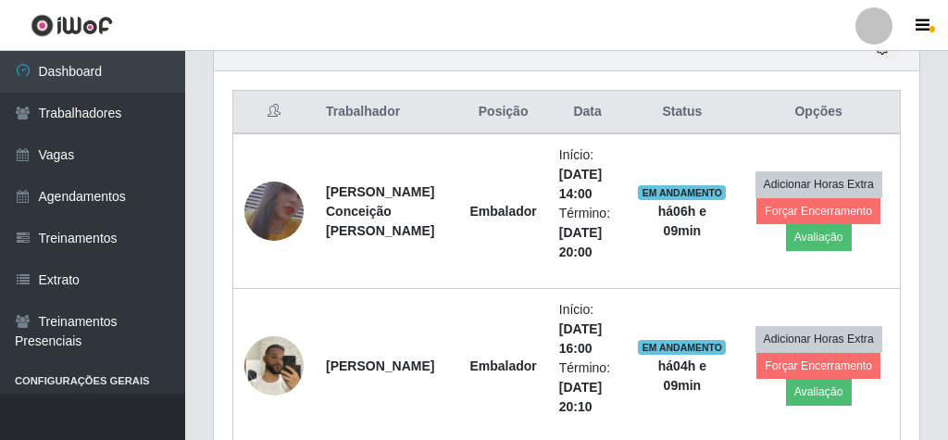
scroll to position [383, 701]
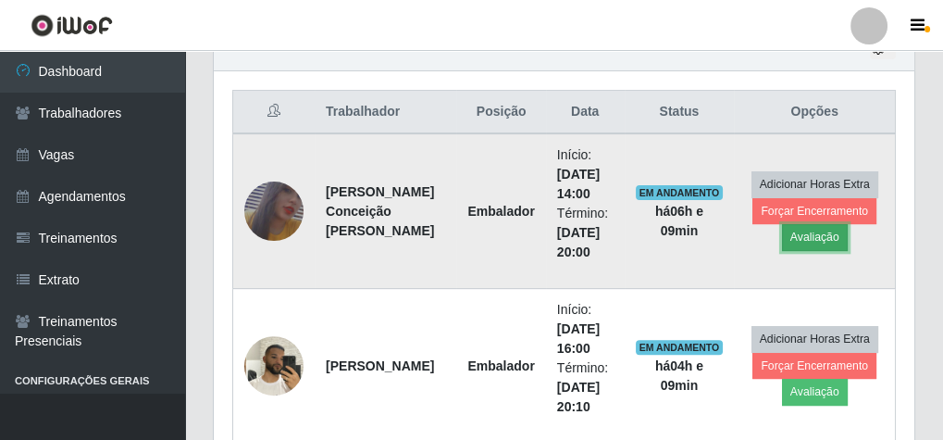
click at [809, 234] on button "Avaliação" at bounding box center [815, 237] width 66 height 26
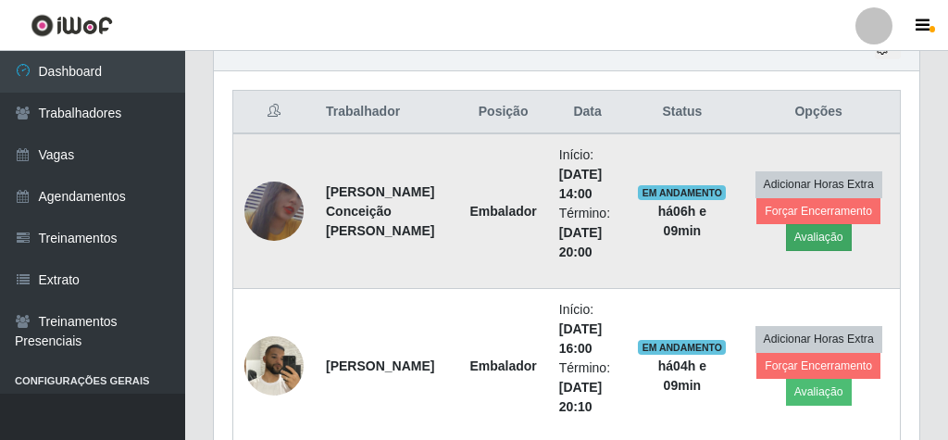
scroll to position [383, 694]
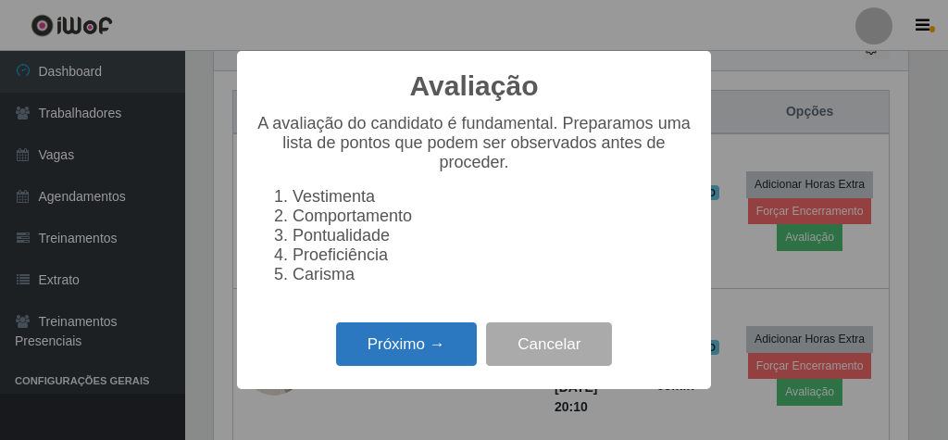
click at [432, 364] on button "Próximo →" at bounding box center [406, 344] width 141 height 44
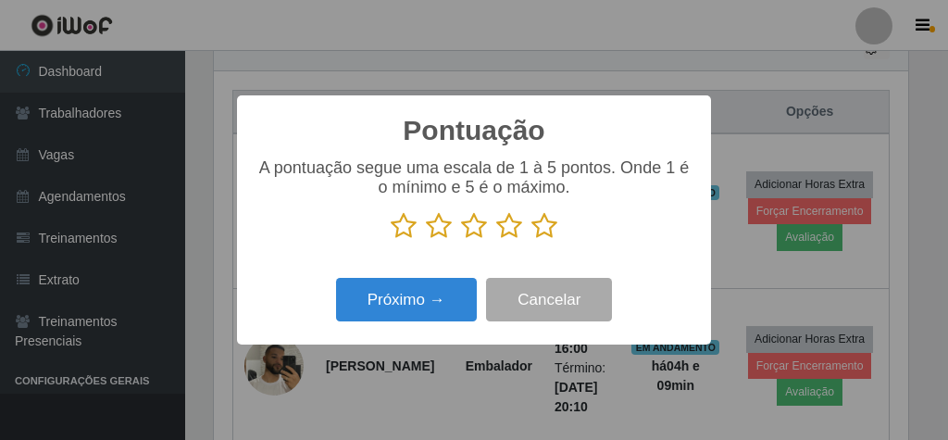
click at [538, 226] on icon at bounding box center [544, 226] width 26 height 28
click at [531, 240] on input "radio" at bounding box center [531, 240] width 0 height 0
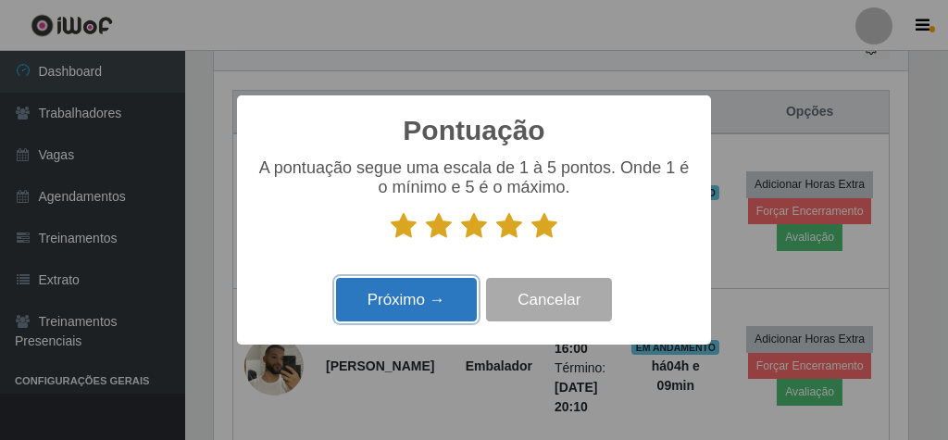
click at [405, 296] on button "Próximo →" at bounding box center [406, 300] width 141 height 44
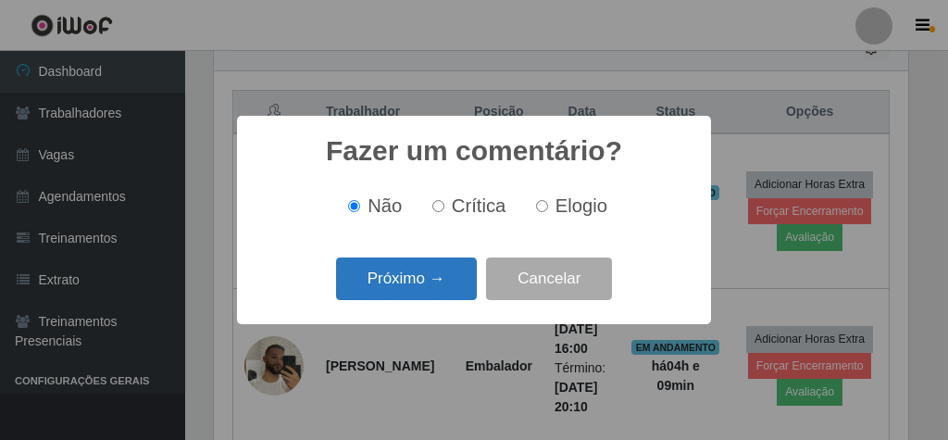
click at [457, 281] on button "Próximo →" at bounding box center [406, 279] width 141 height 44
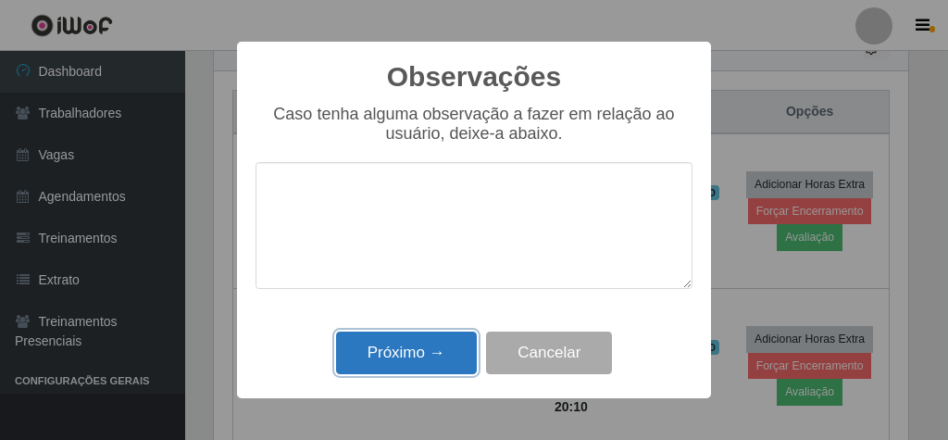
click at [441, 347] on button "Próximo →" at bounding box center [406, 353] width 141 height 44
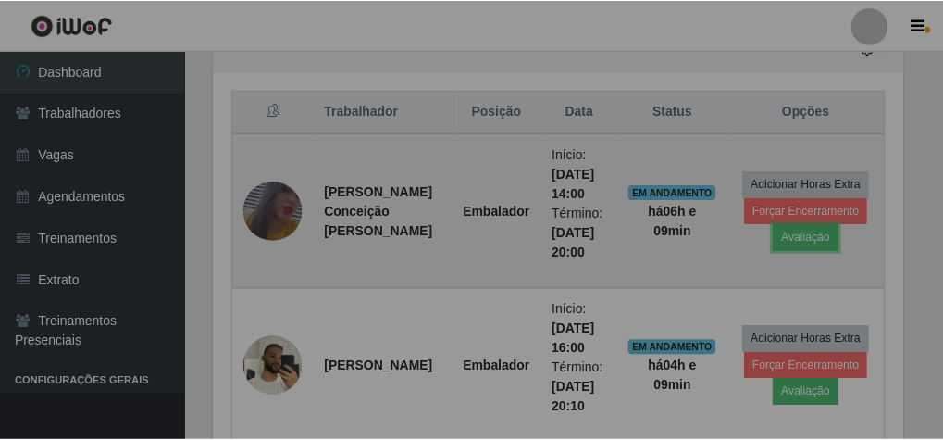
scroll to position [0, 0]
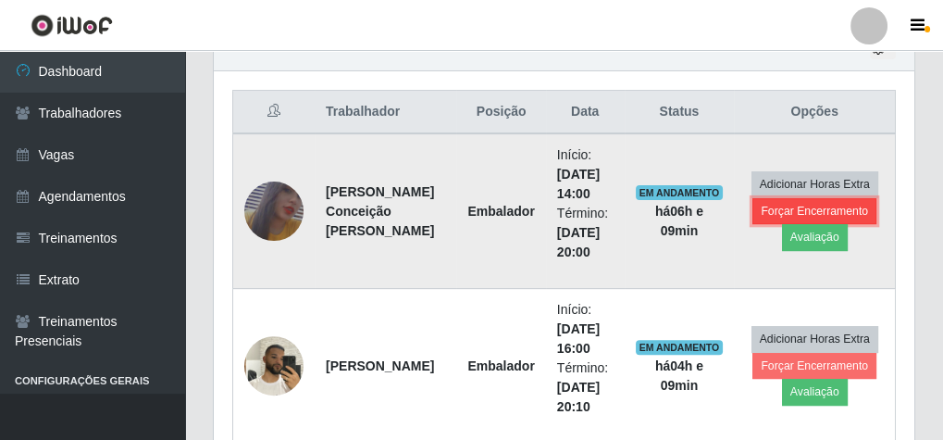
click at [778, 204] on button "Forçar Encerramento" at bounding box center [815, 211] width 124 height 26
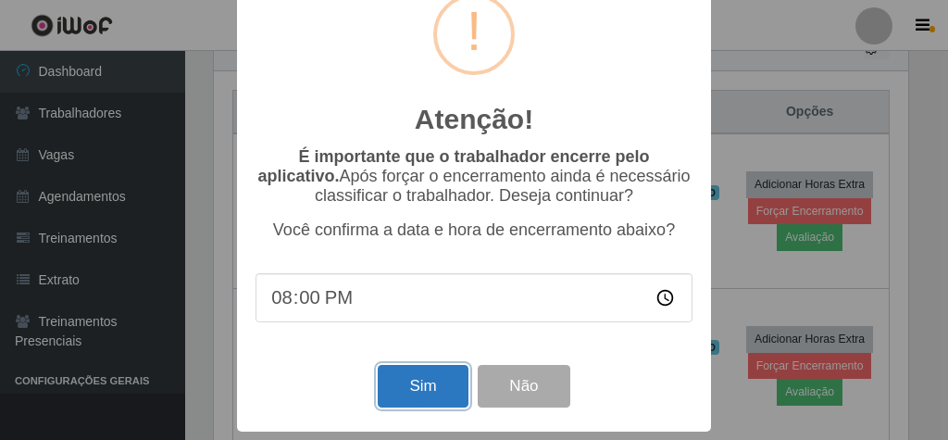
click at [387, 376] on button "Sim" at bounding box center [423, 387] width 90 height 44
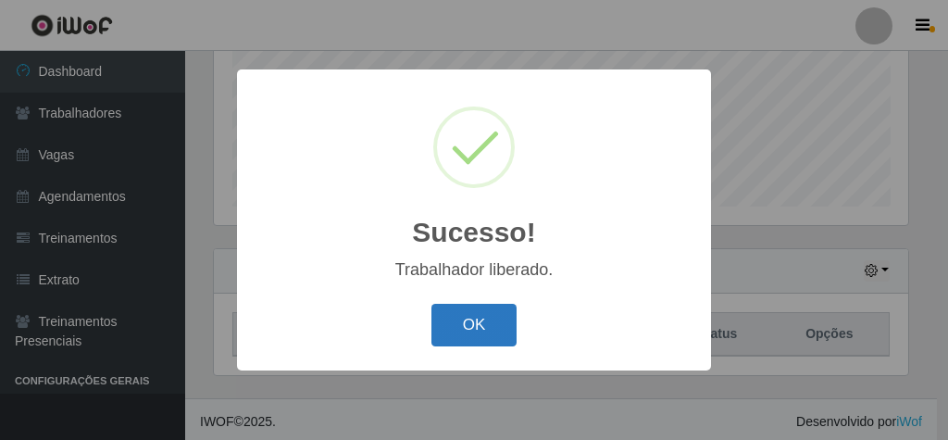
click at [483, 341] on button "OK" at bounding box center [474, 326] width 86 height 44
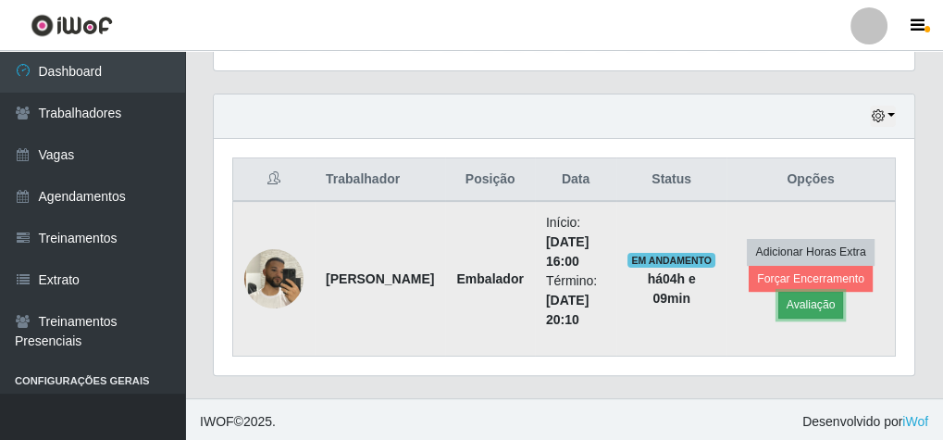
click at [800, 306] on button "Avaliação" at bounding box center [811, 305] width 66 height 26
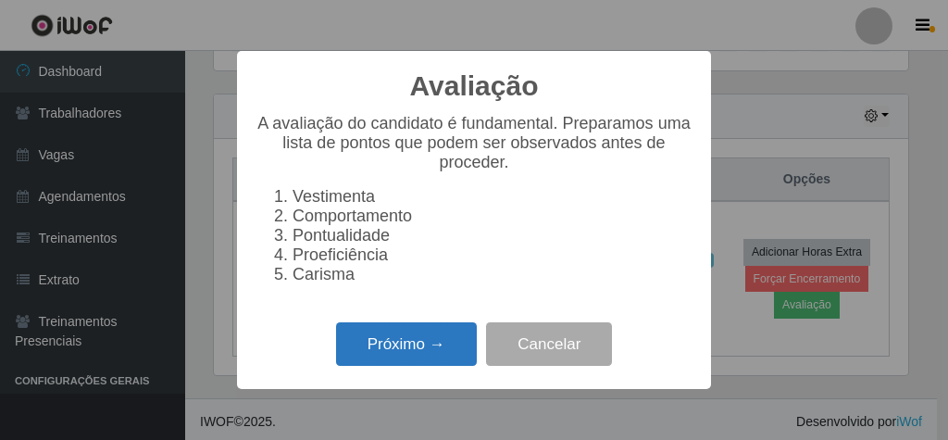
click at [449, 355] on button "Próximo →" at bounding box center [406, 344] width 141 height 44
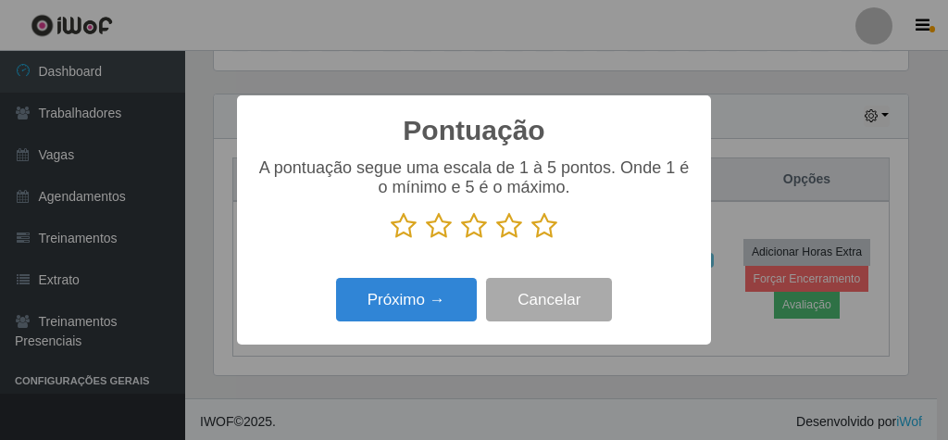
click at [536, 232] on icon at bounding box center [544, 226] width 26 height 28
click at [531, 240] on input "radio" at bounding box center [531, 240] width 0 height 0
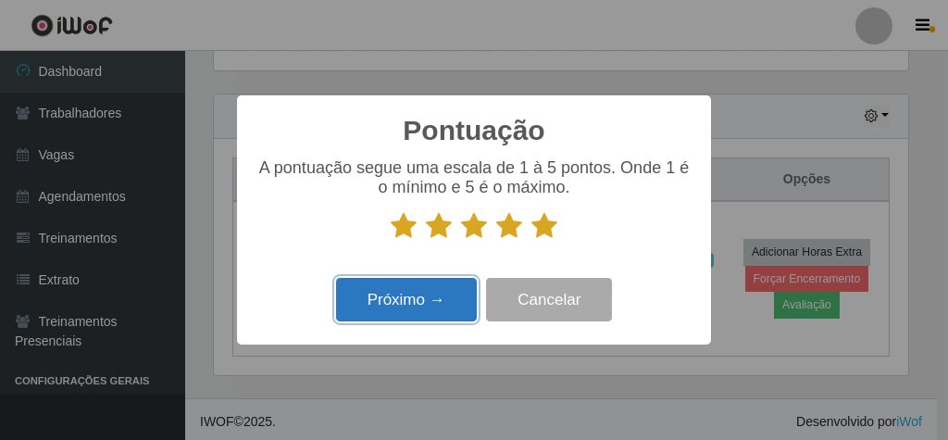
click at [460, 284] on button "Próximo →" at bounding box center [406, 300] width 141 height 44
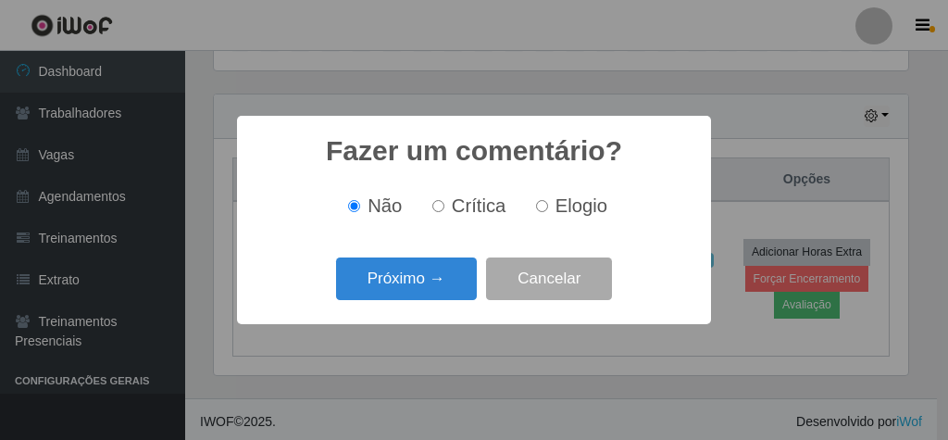
click at [460, 284] on button "Próximo →" at bounding box center [406, 279] width 141 height 44
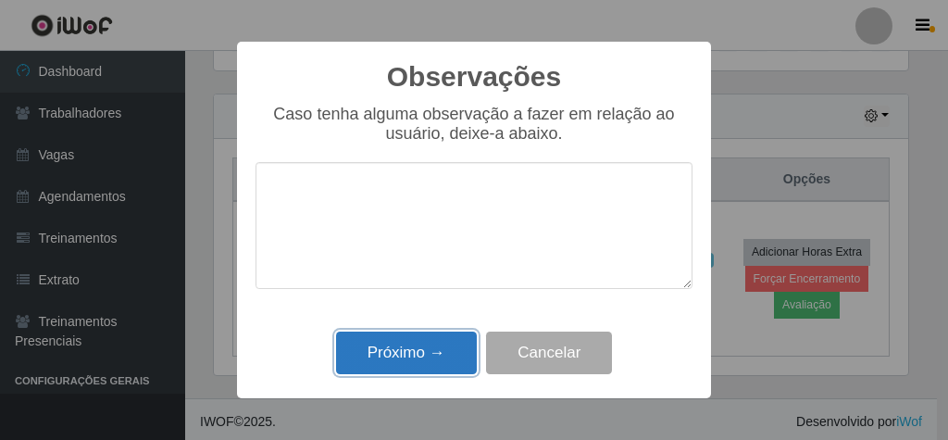
click at [436, 350] on button "Próximo →" at bounding box center [406, 353] width 141 height 44
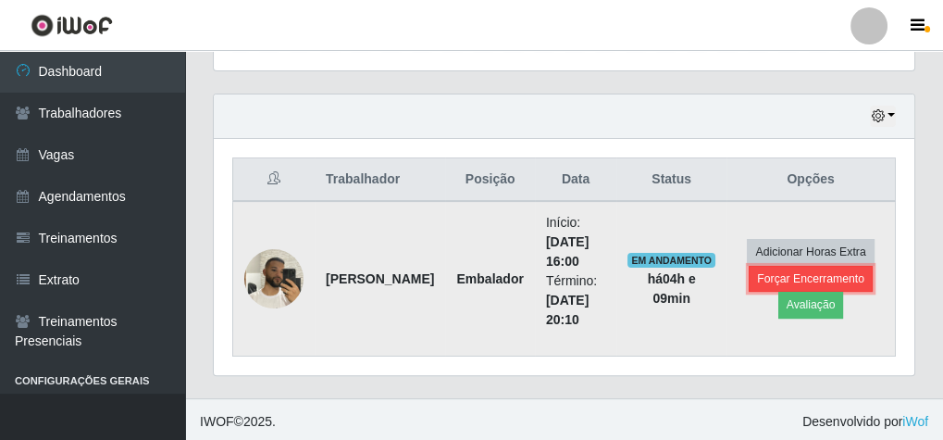
click at [801, 275] on button "Forçar Encerramento" at bounding box center [811, 279] width 124 height 26
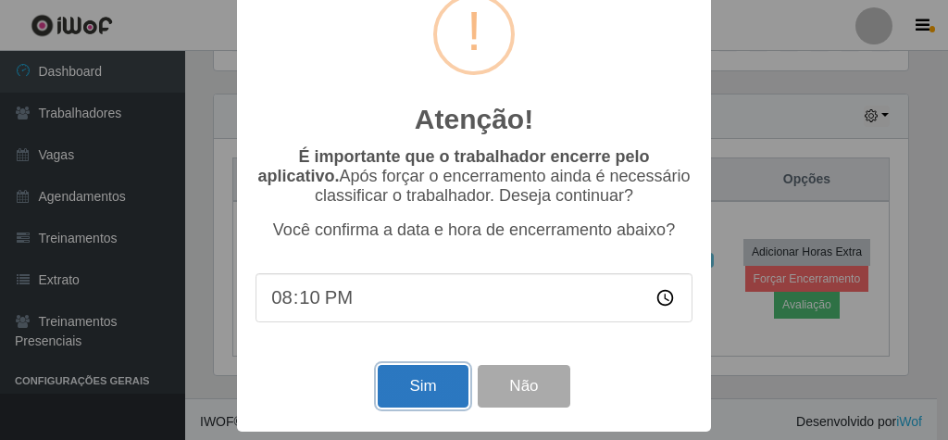
click at [447, 402] on button "Sim" at bounding box center [423, 387] width 90 height 44
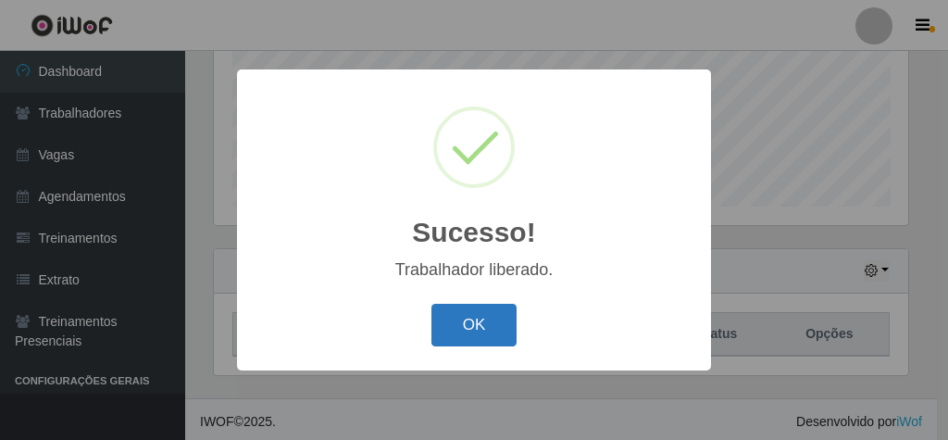
click at [492, 326] on button "OK" at bounding box center [474, 326] width 86 height 44
